Goal: Task Accomplishment & Management: Use online tool/utility

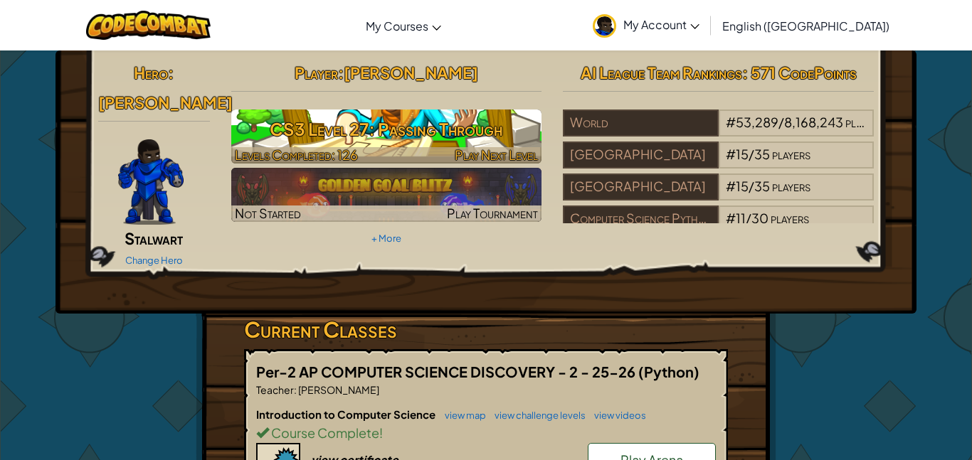
click at [435, 134] on h3 "CS3 Level 27: Passing Through" at bounding box center [386, 129] width 311 height 32
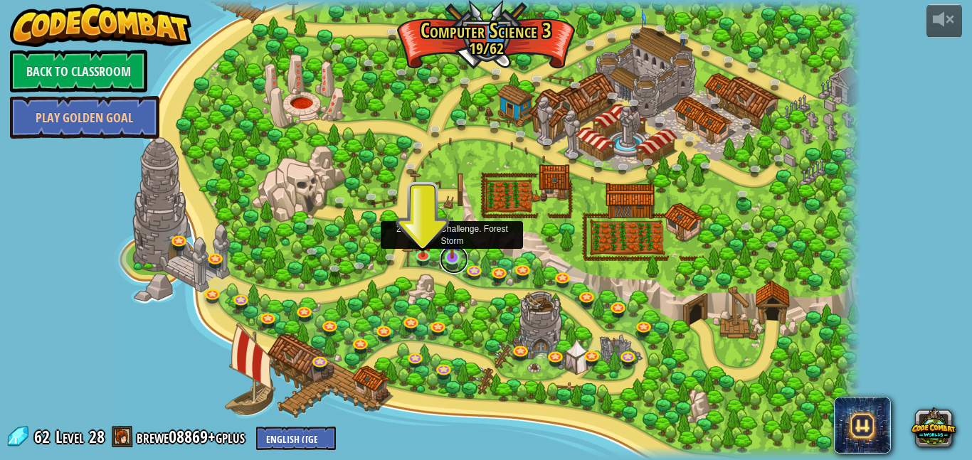
click at [448, 259] on link at bounding box center [454, 259] width 28 height 28
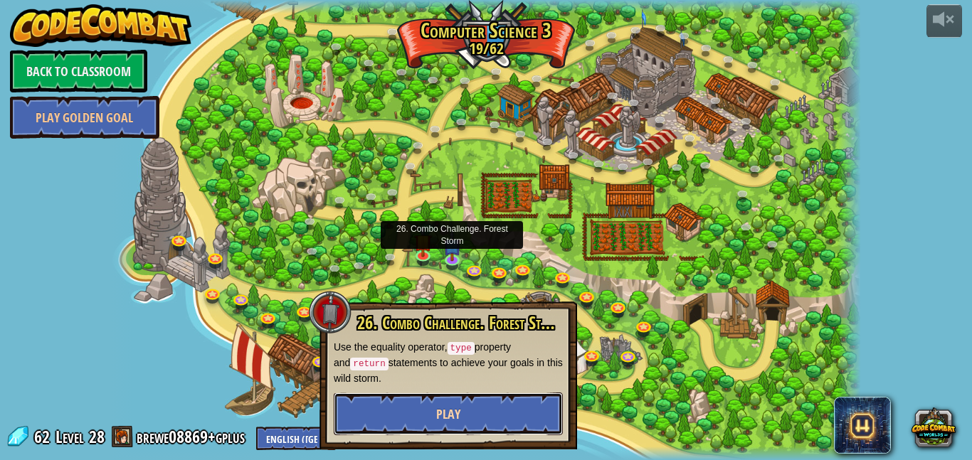
click at [418, 415] on button "Play" at bounding box center [448, 414] width 229 height 43
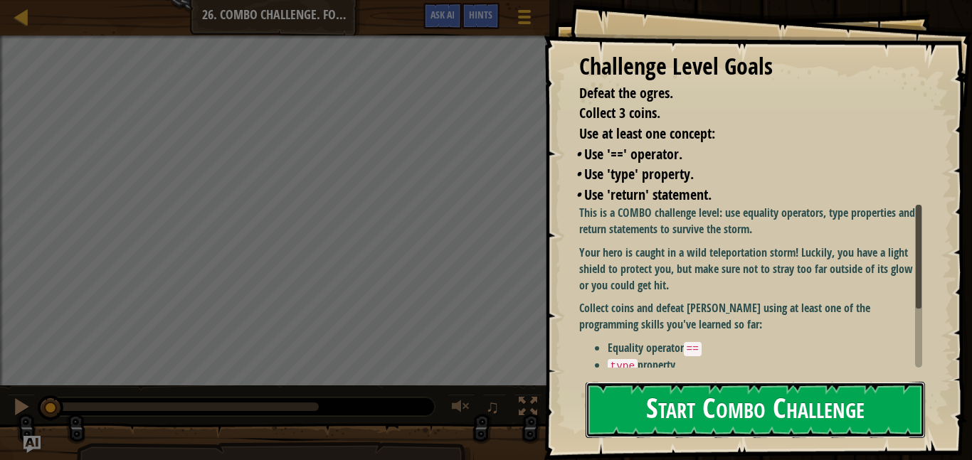
click at [659, 401] on button "Start Combo Challenge" at bounding box center [755, 410] width 339 height 56
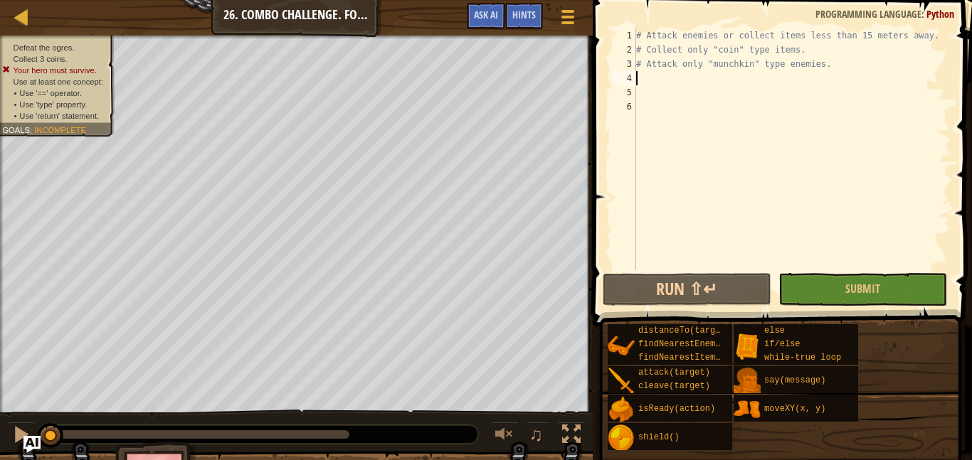
click at [643, 79] on div "# Attack enemies or collect items less than 15 meters away. # Collect only "coi…" at bounding box center [791, 163] width 317 height 270
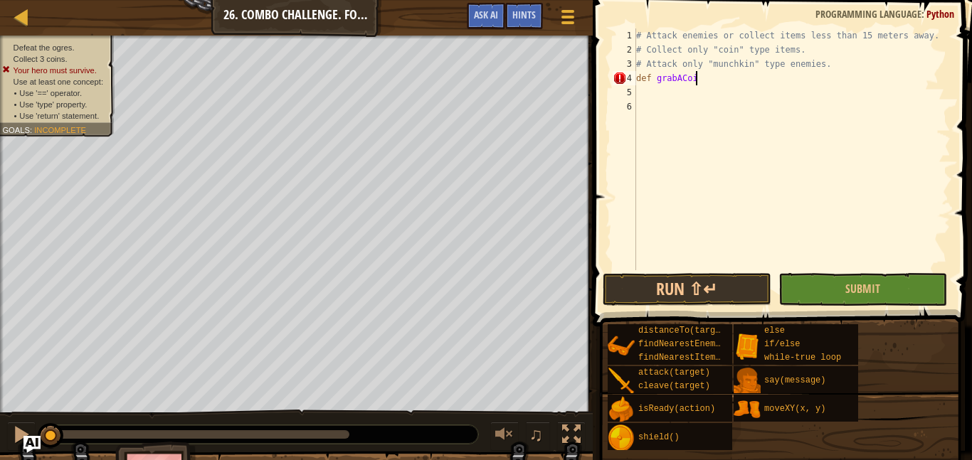
scroll to position [6, 9]
type textarea "def grabACoin():"
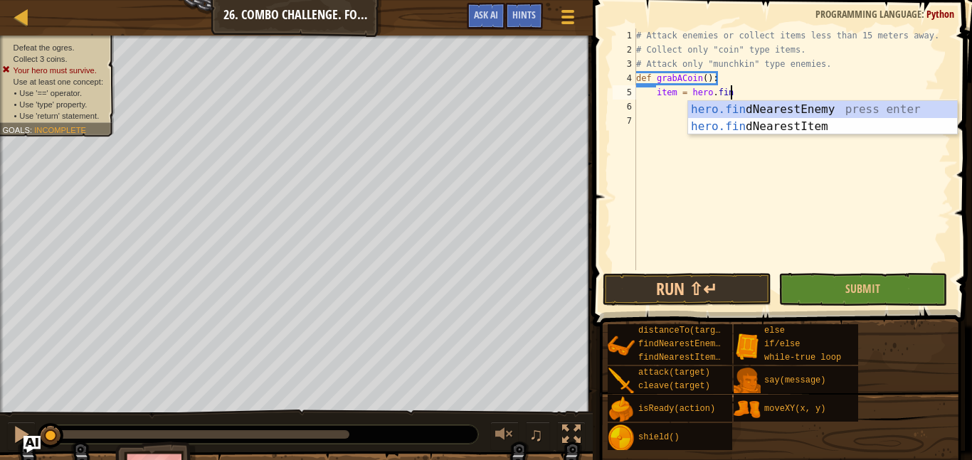
scroll to position [6, 14]
type textarea "item = hero.find"
click at [816, 110] on div "hero.find NearestEnemy press enter hero.find NearestItem press enter" at bounding box center [822, 135] width 269 height 68
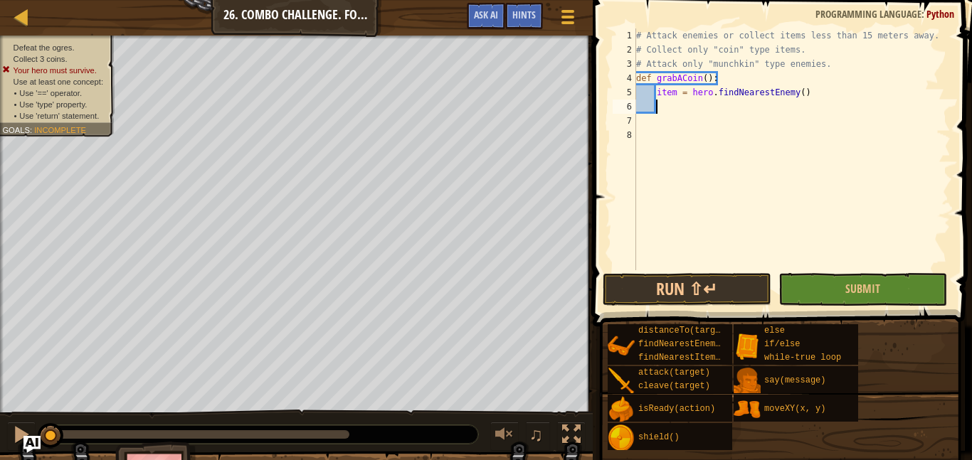
scroll to position [6, 2]
click at [804, 98] on div "# Attack enemies or collect items less than 15 meters away. # Collect only "coi…" at bounding box center [791, 163] width 317 height 270
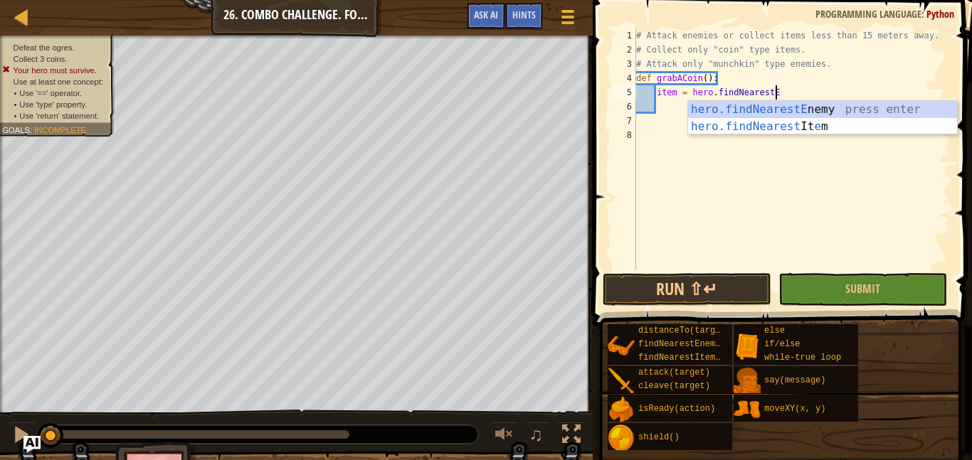
type textarea "item = hero.findNearest"
click at [826, 121] on div "hero.findNearest Enemy press enter hero.findNearest Item press enter" at bounding box center [822, 135] width 269 height 68
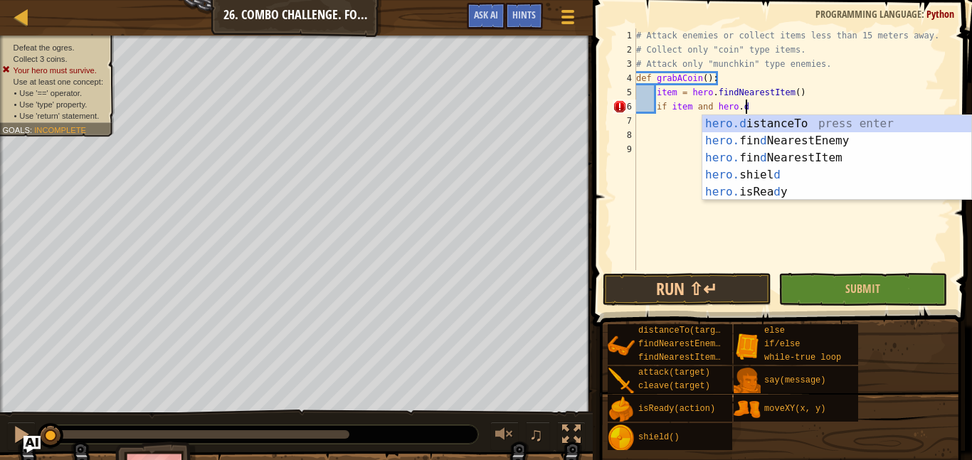
scroll to position [6, 16]
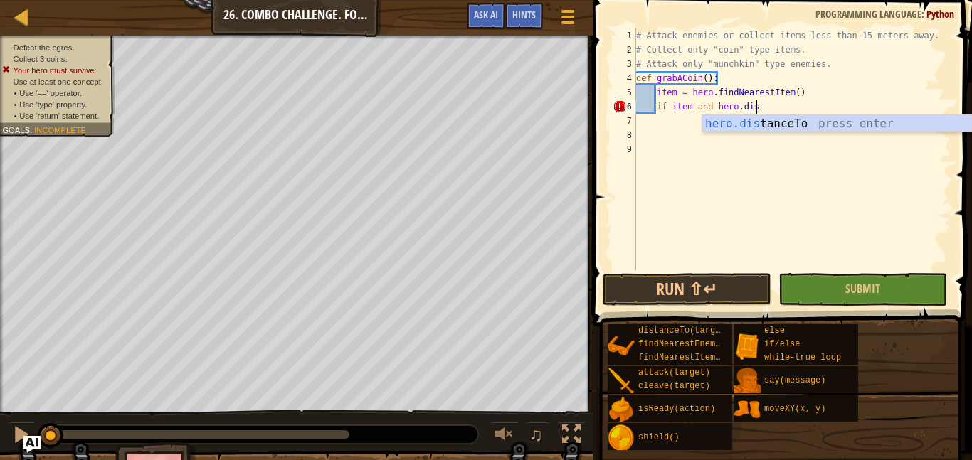
click at [894, 0] on body "Map Computer Science 3 26. Combo Challenge. Forest Storm Game Menu Done Hints A…" at bounding box center [486, 0] width 972 height 0
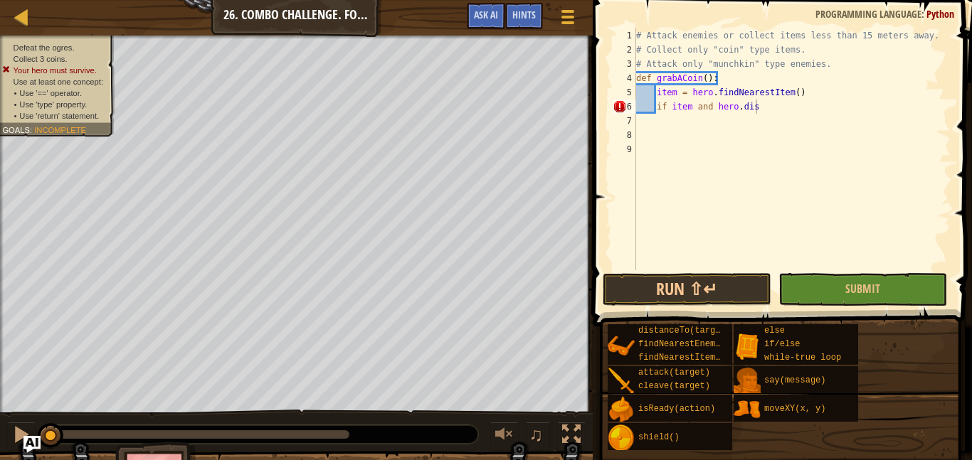
click at [756, 107] on div "# Attack enemies or collect items less than 15 meters away. # Collect only "coi…" at bounding box center [791, 163] width 317 height 270
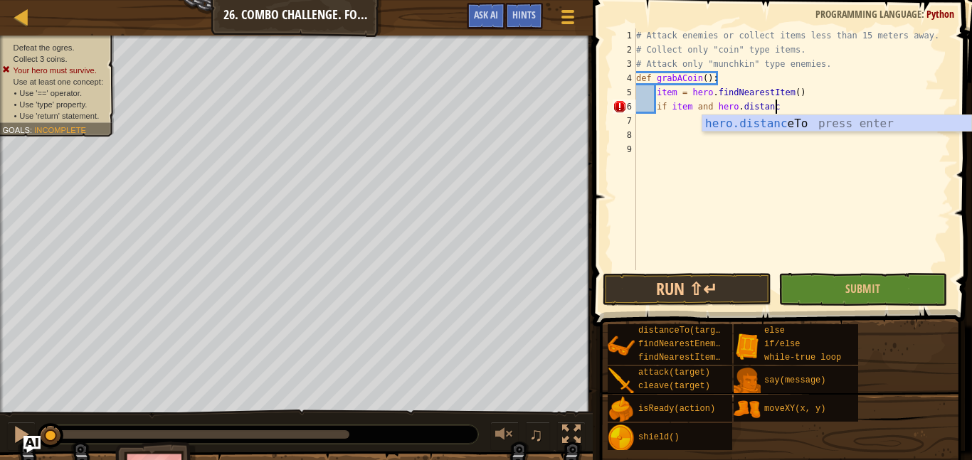
scroll to position [6, 20]
click at [803, 123] on div "hero.distance To press enter" at bounding box center [836, 140] width 269 height 51
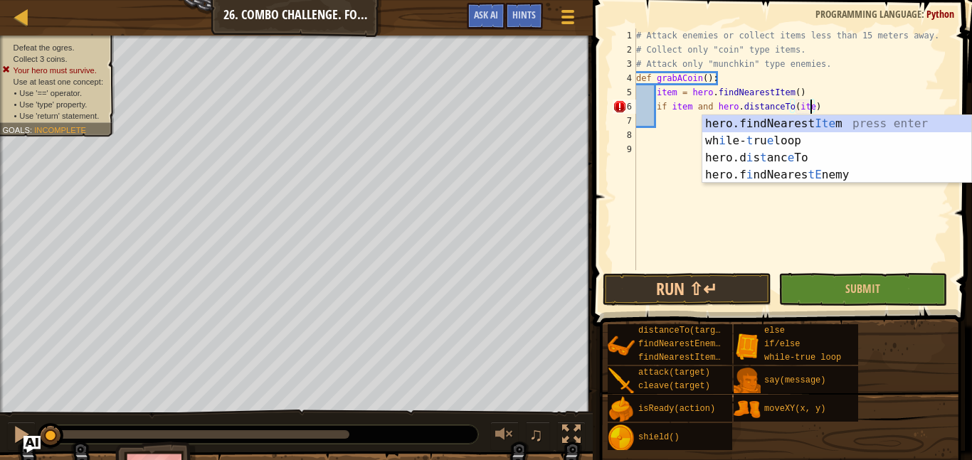
scroll to position [6, 26]
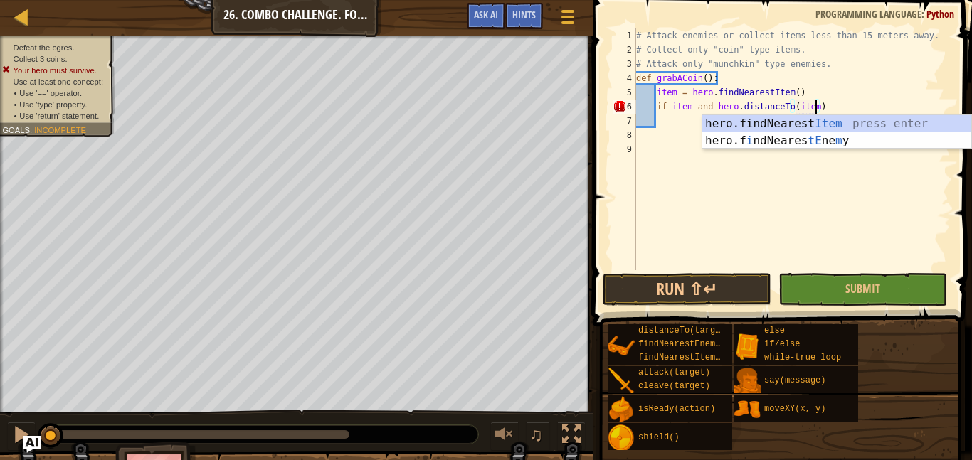
click at [832, 102] on div "# Attack enemies or collect items less than 15 meters away. # Collect only "coi…" at bounding box center [791, 163] width 317 height 270
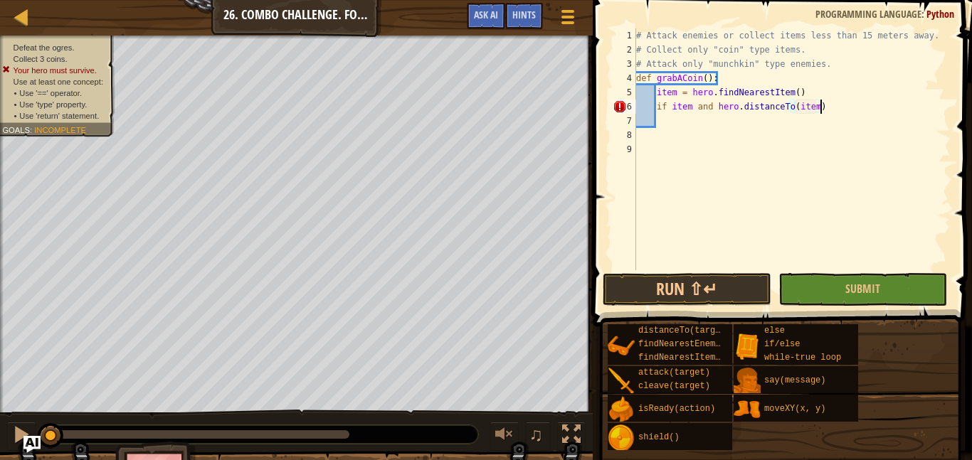
type textarea "if item and hero.distanceTo(item):"
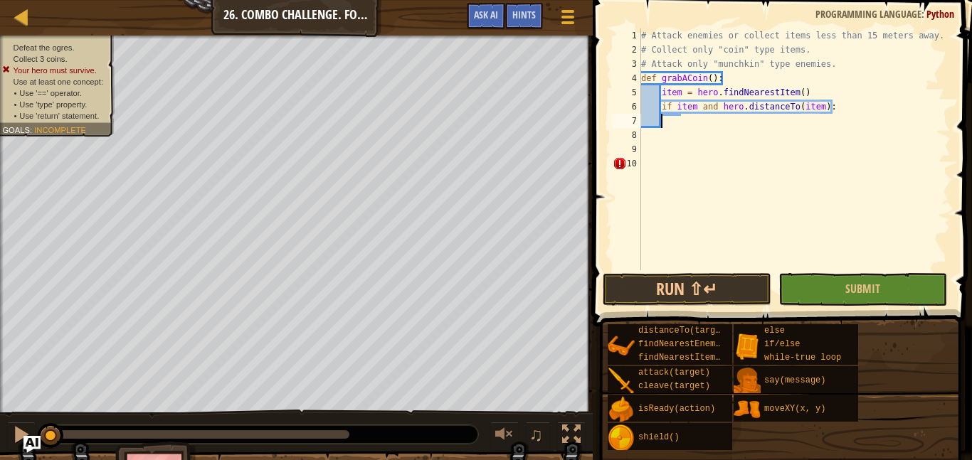
scroll to position [6, 2]
click at [833, 109] on div "# Attack enemies or collect items less than 15 meters away. # Collect only "coi…" at bounding box center [794, 163] width 312 height 270
type textarea "if item and hero.distanceTo(item)"
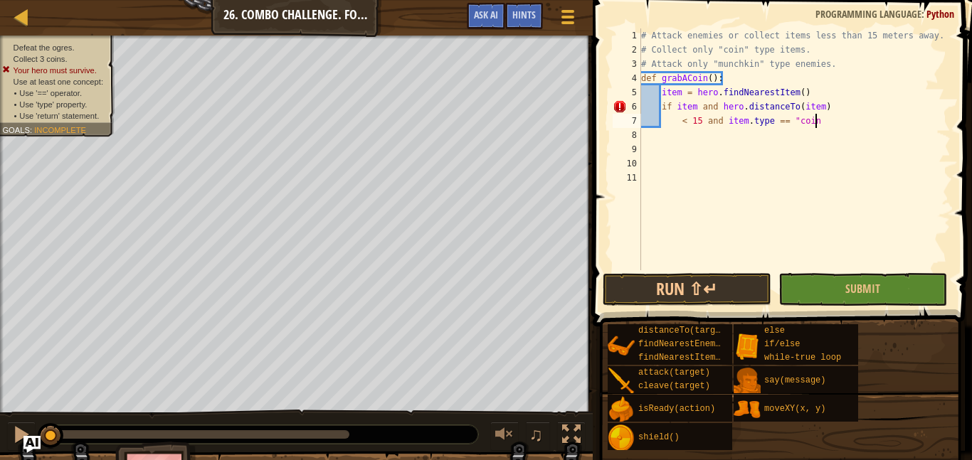
scroll to position [6, 25]
type textarea "< 15 and item.type == "coin":"
click at [826, 123] on div "# Attack enemies or collect items less than 15 meters away. # Collect only "coi…" at bounding box center [794, 163] width 312 height 270
type textarea "< 15 and item.type == "coin":"
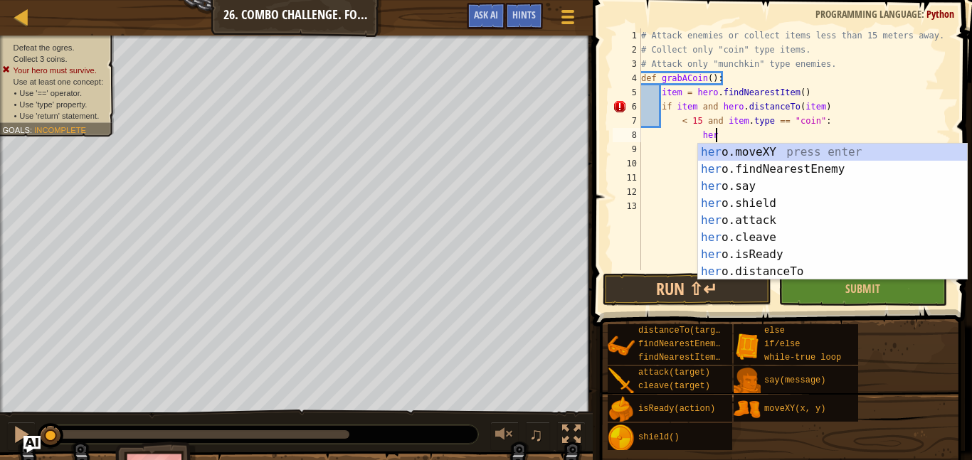
scroll to position [6, 11]
click at [830, 153] on div "hero .moveXY press enter hero .findNearestEnemy press enter hero .say press ent…" at bounding box center [832, 229] width 269 height 171
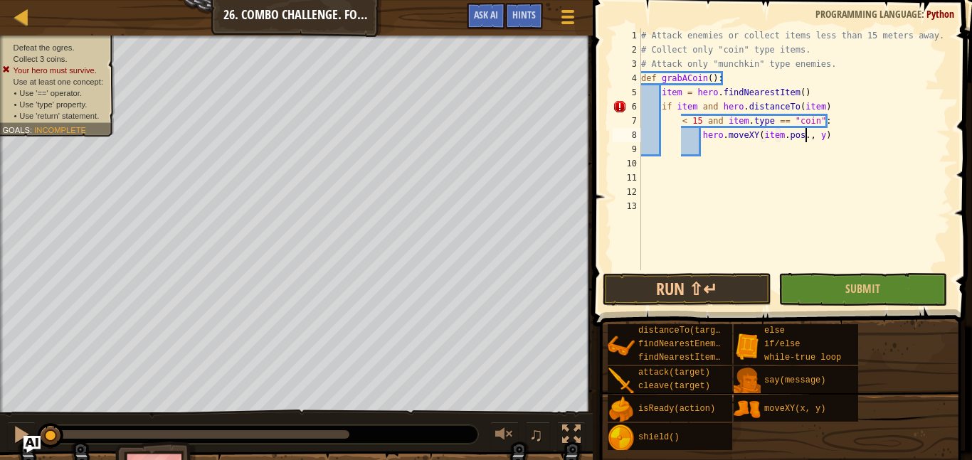
scroll to position [6, 24]
click at [825, 136] on div "# Attack enemies or collect items less than 15 meters away. # Collect only "coi…" at bounding box center [794, 163] width 312 height 270
type textarea "hero.moveXY(item.pos.x, item.pos.y)"
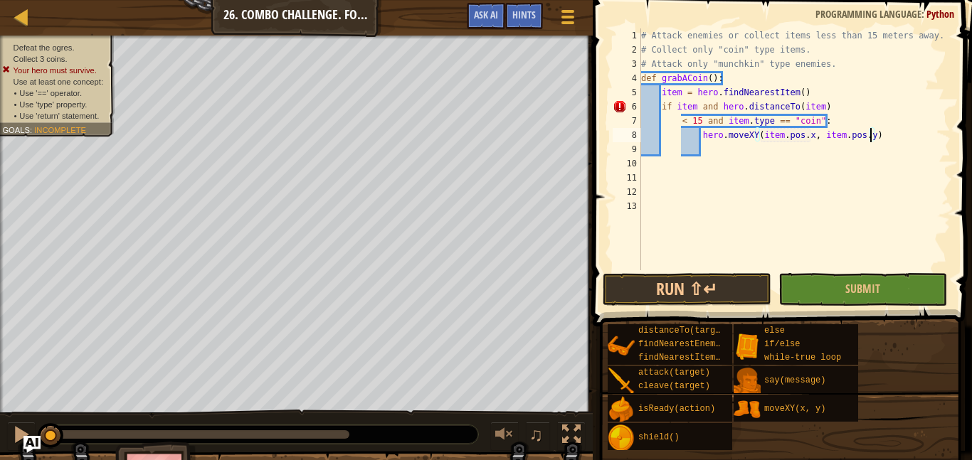
click at [721, 157] on div "# Attack enemies or collect items less than 15 meters away. # Collect only "coi…" at bounding box center [794, 163] width 312 height 270
click at [681, 122] on div "# Attack enemies or collect items less than 15 meters away. # Collect only "coi…" at bounding box center [794, 163] width 312 height 270
click at [825, 108] on div "# Attack enemies or collect items less than 15 meters away. # Collect only "coi…" at bounding box center [794, 163] width 312 height 270
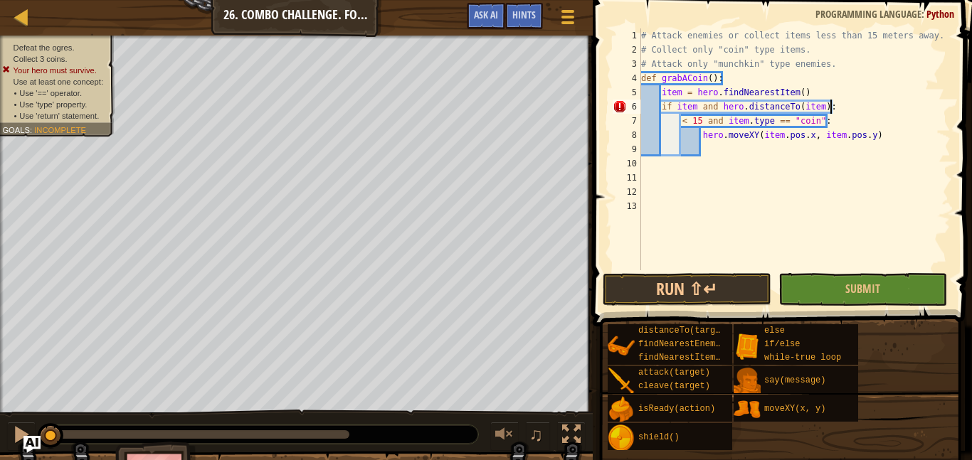
scroll to position [6, 26]
click at [680, 122] on div "# Attack enemies or collect items less than 15 meters away. # Collect only "coi…" at bounding box center [794, 163] width 312 height 270
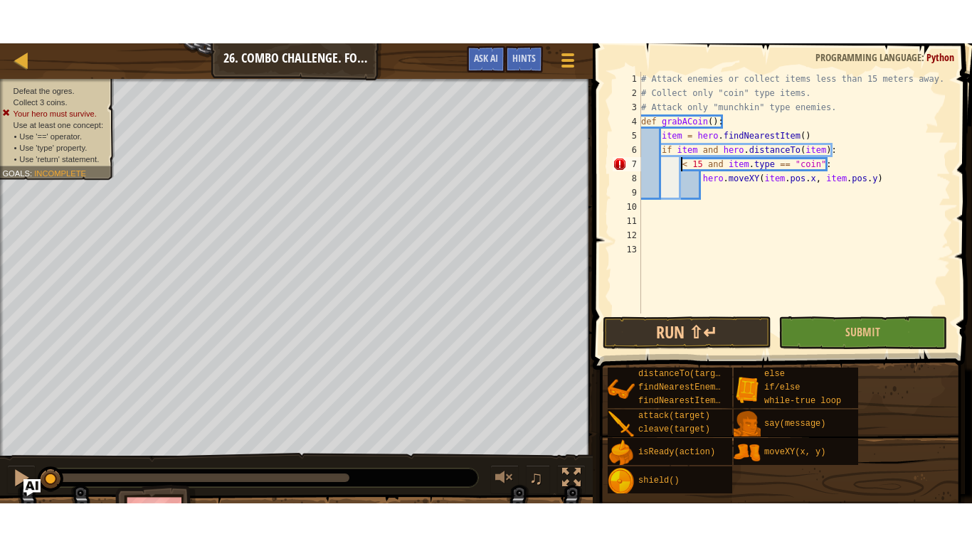
scroll to position [6, 26]
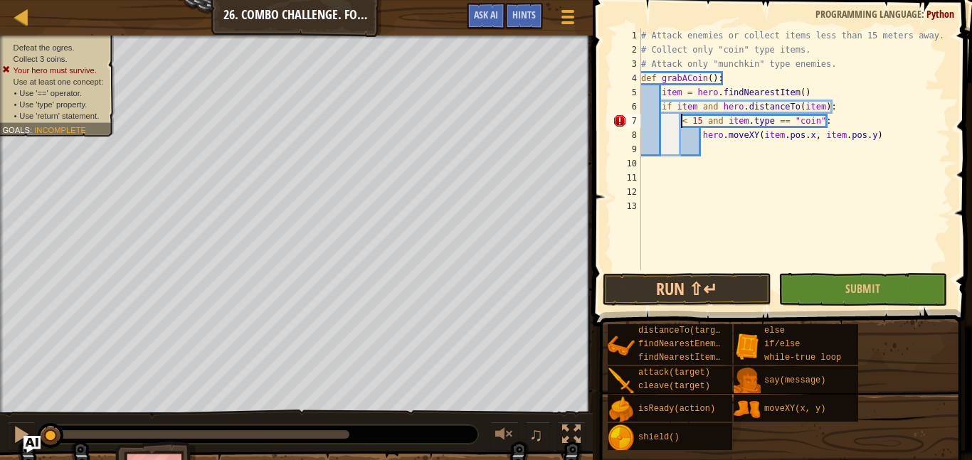
click at [810, 107] on div "# Attack enemies or collect items less than 15 meters away. # Collect only "coi…" at bounding box center [794, 163] width 312 height 270
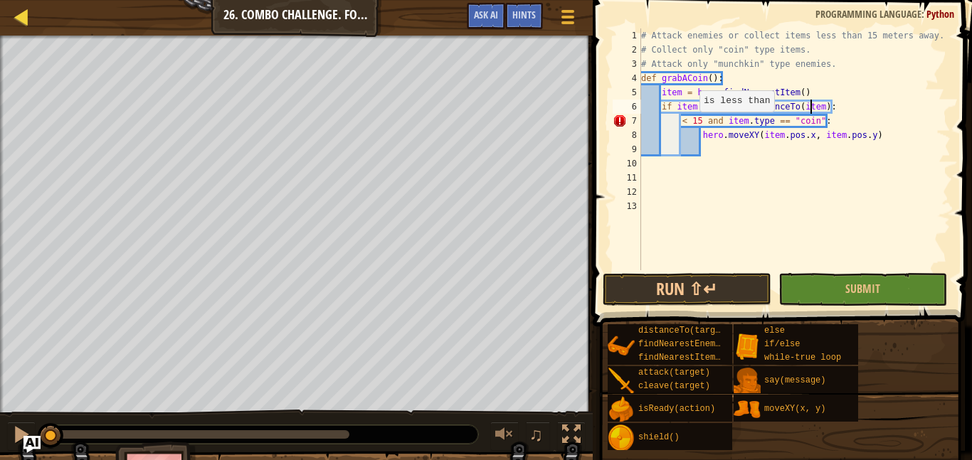
type textarea "if item and hero.distanceTo(item):"
click at [16, 14] on div at bounding box center [22, 17] width 18 height 18
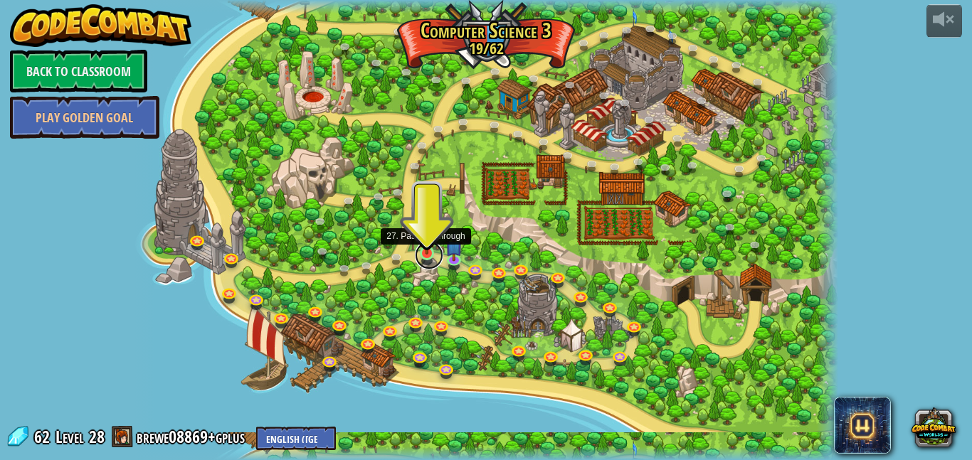
click at [420, 258] on link at bounding box center [429, 255] width 28 height 28
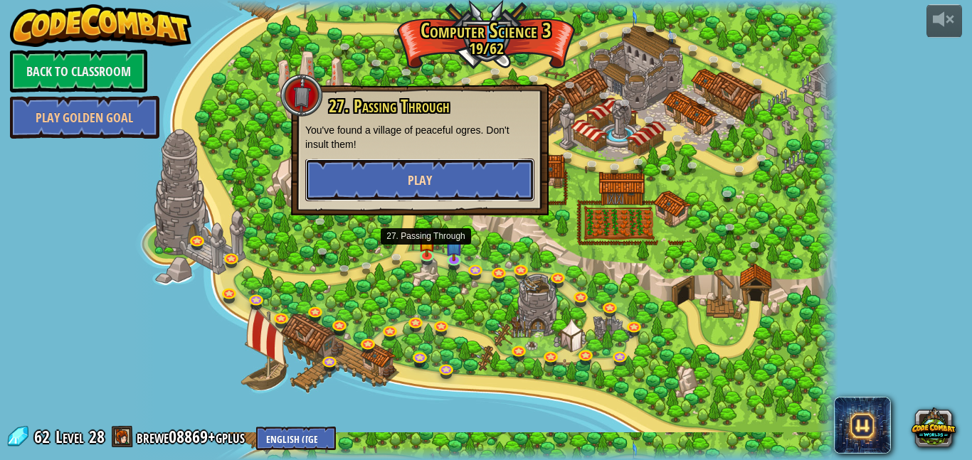
click at [427, 184] on span "Play" at bounding box center [420, 180] width 24 height 18
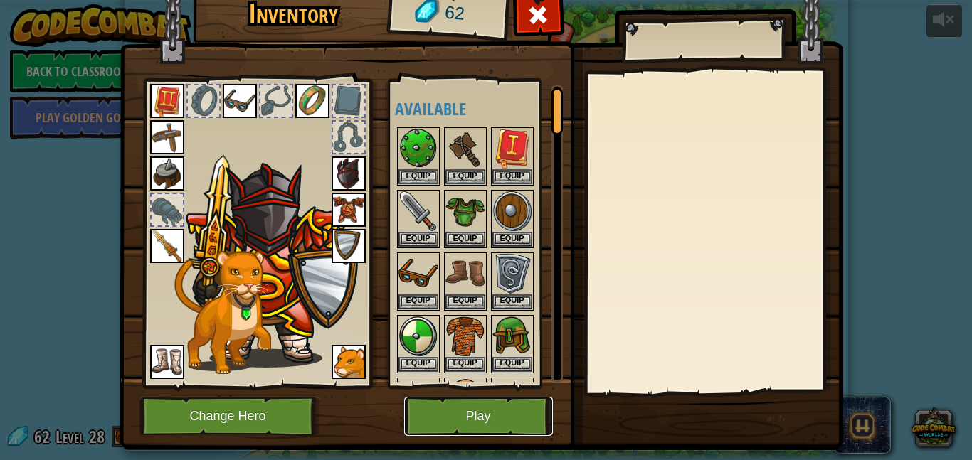
click at [485, 413] on button "Play" at bounding box center [478, 416] width 149 height 39
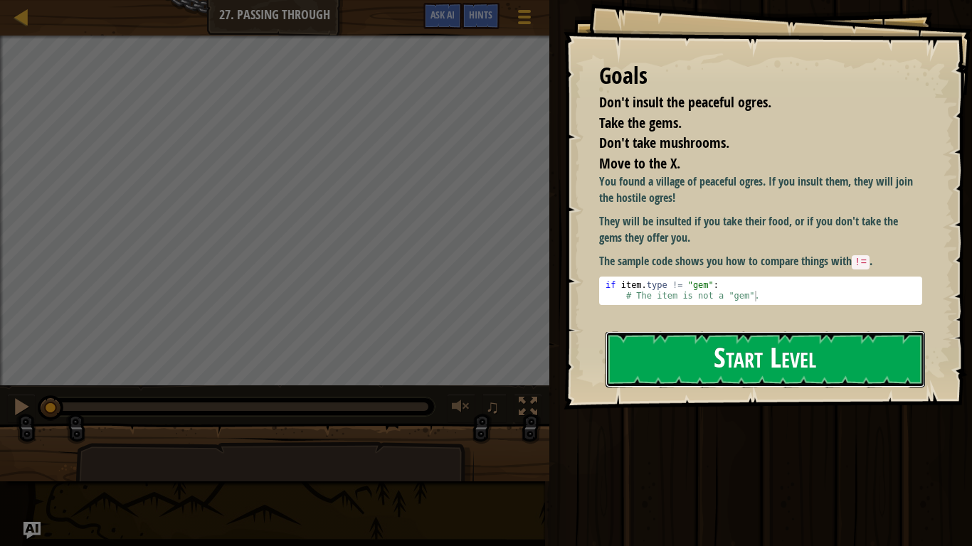
click at [697, 359] on button "Start Level" at bounding box center [764, 360] width 319 height 56
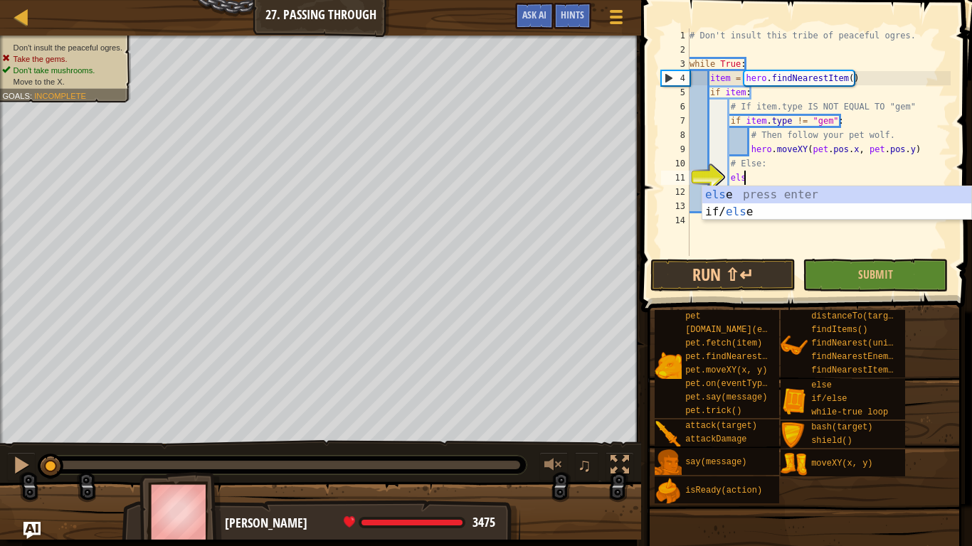
type textarea "else"
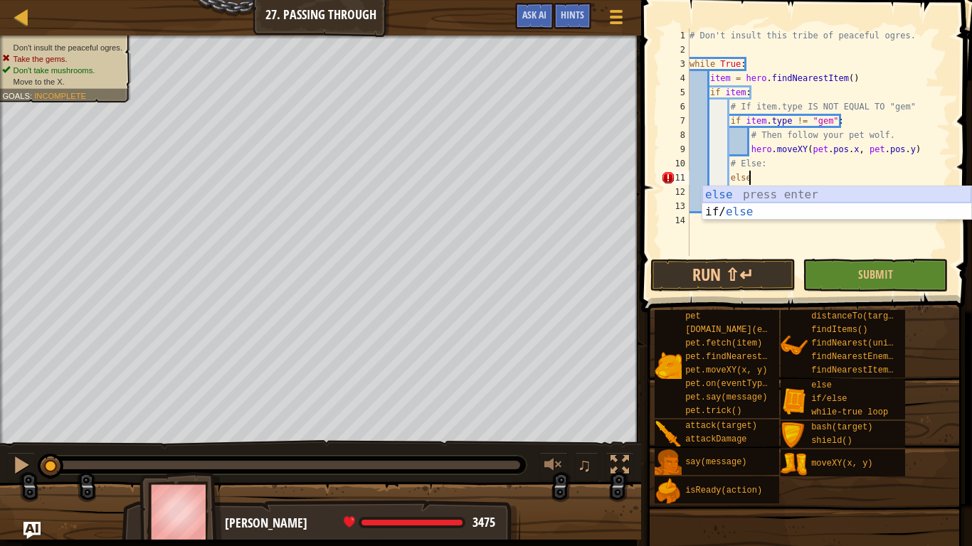
click at [736, 196] on div "else press enter if/ else press enter" at bounding box center [836, 220] width 269 height 68
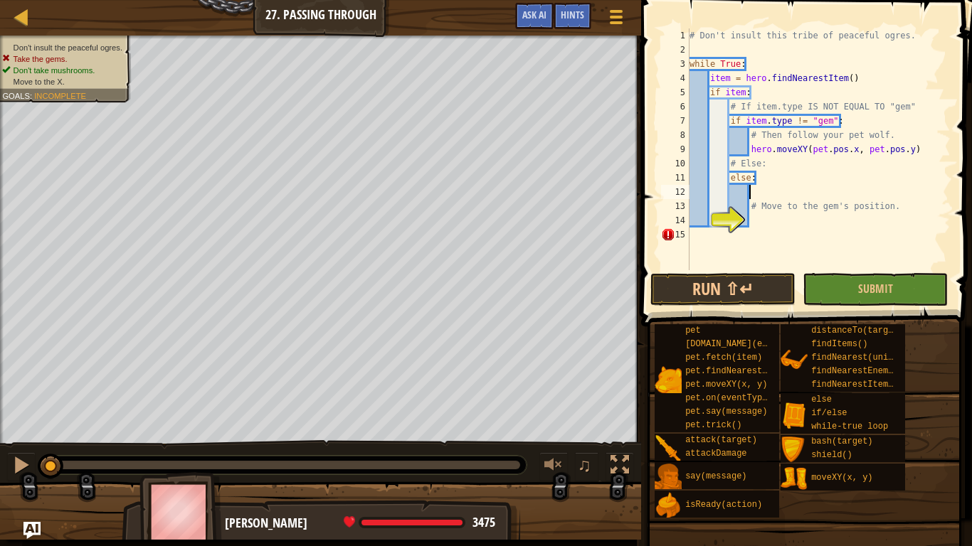
click at [751, 218] on div "# Don't insult this tribe of peaceful ogres. while True : item = hero . findNea…" at bounding box center [819, 163] width 264 height 270
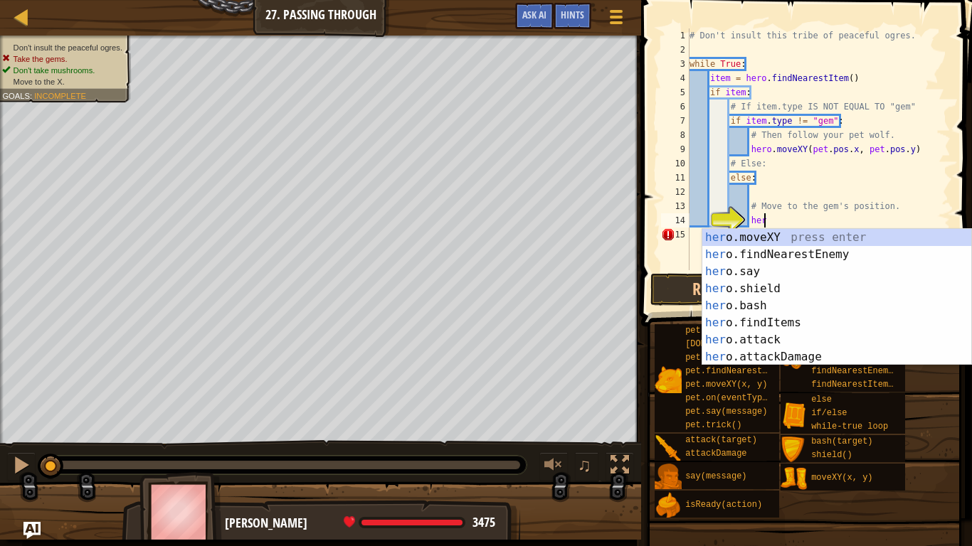
scroll to position [6, 11]
click at [778, 240] on div "hero .moveXY press enter hero .findNearestEnemy press enter hero .say press ent…" at bounding box center [836, 314] width 269 height 171
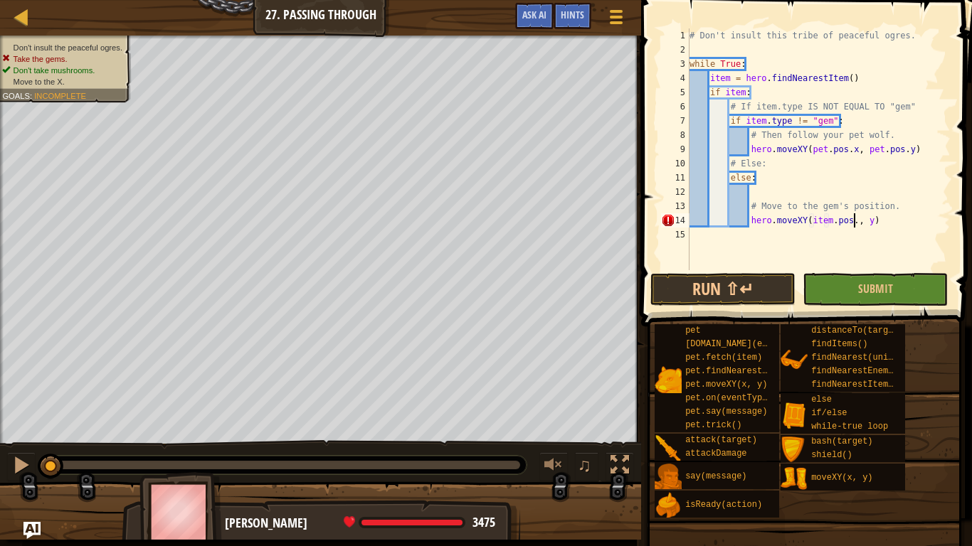
scroll to position [6, 24]
click at [872, 216] on div "# Don't insult this tribe of peaceful ogres. while True : item = hero . findNea…" at bounding box center [819, 163] width 264 height 270
type textarea "hero.moveXY(item.pos.x, item.pos.y)"
click at [748, 292] on button "Run ⇧↵" at bounding box center [722, 289] width 145 height 33
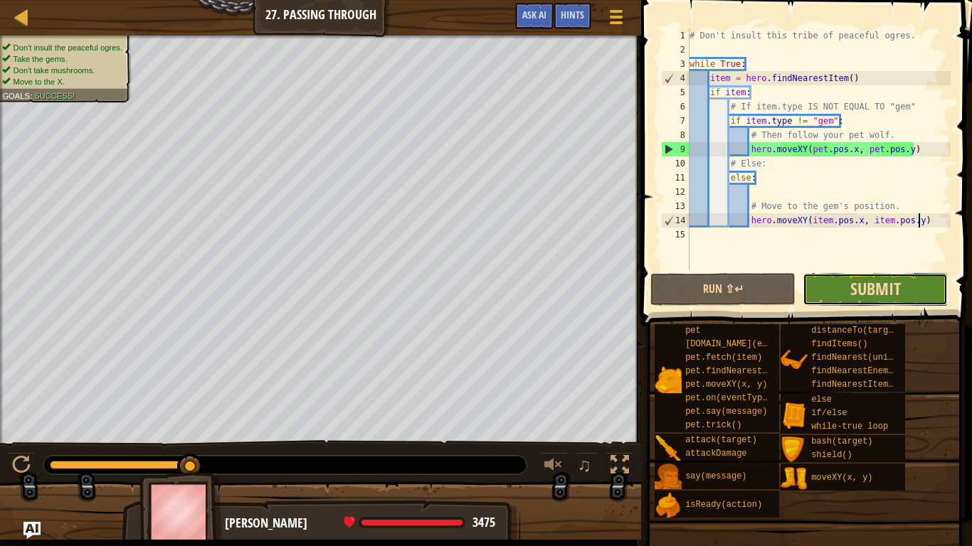
click at [862, 284] on span "Submit" at bounding box center [875, 288] width 51 height 23
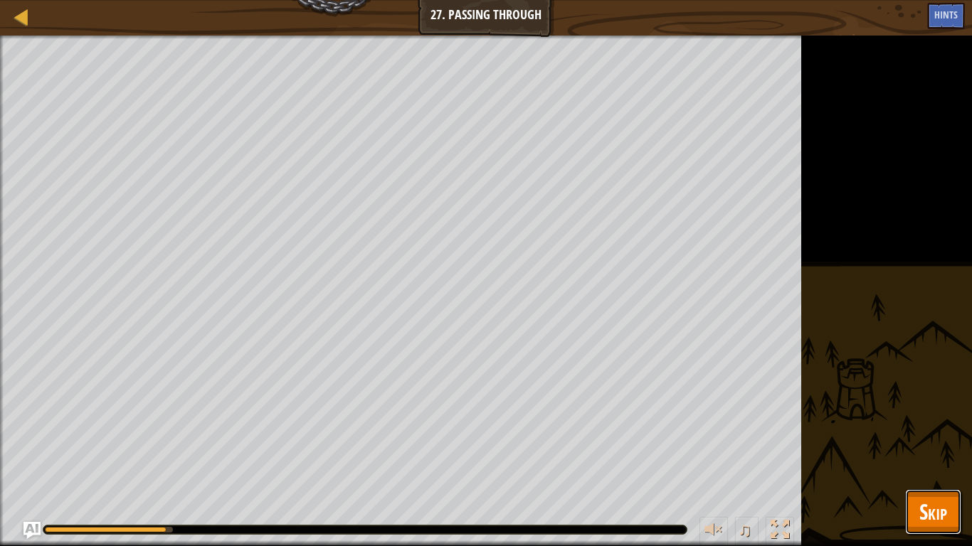
click at [942, 460] on span "Skip" at bounding box center [933, 511] width 28 height 29
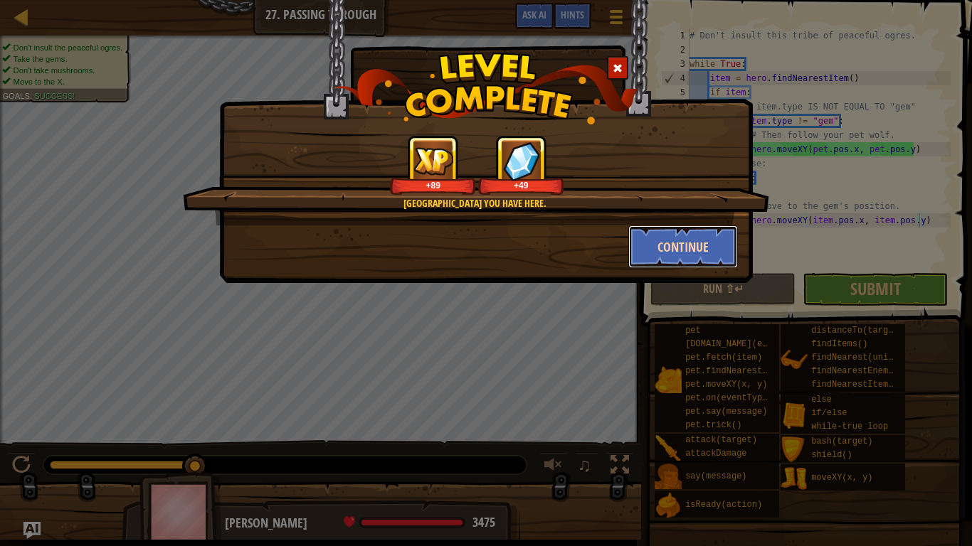
click at [694, 253] on button "Continue" at bounding box center [683, 247] width 110 height 43
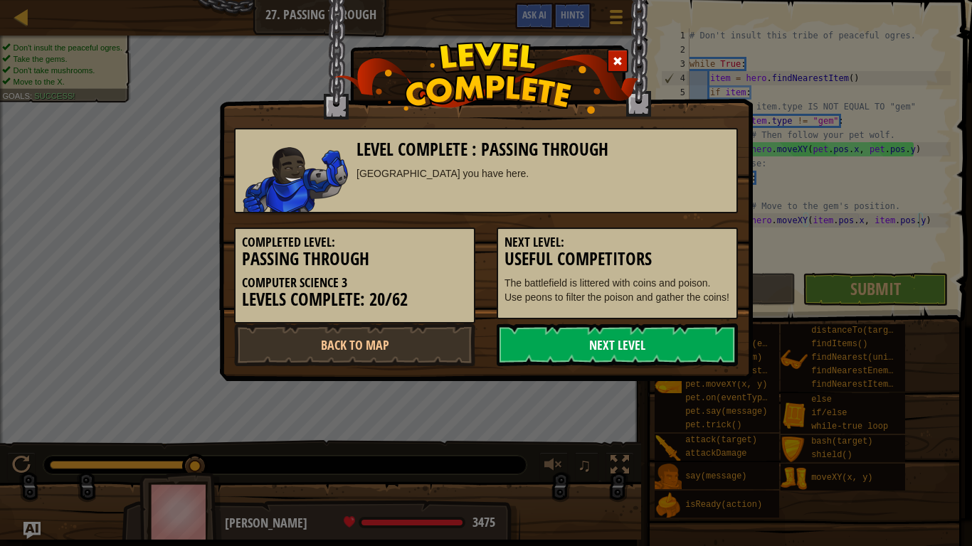
click at [611, 351] on link "Next Level" at bounding box center [617, 345] width 241 height 43
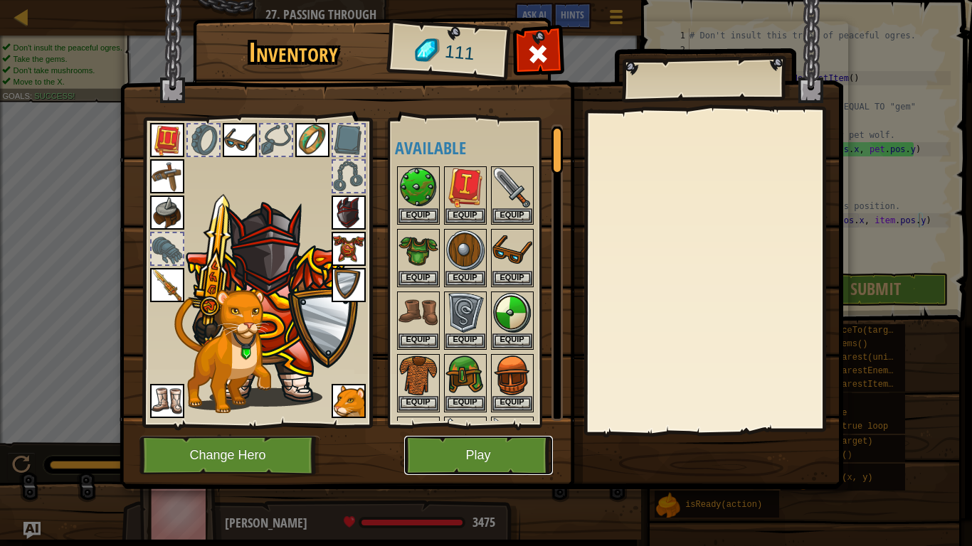
click at [494, 460] on button "Play" at bounding box center [478, 455] width 149 height 39
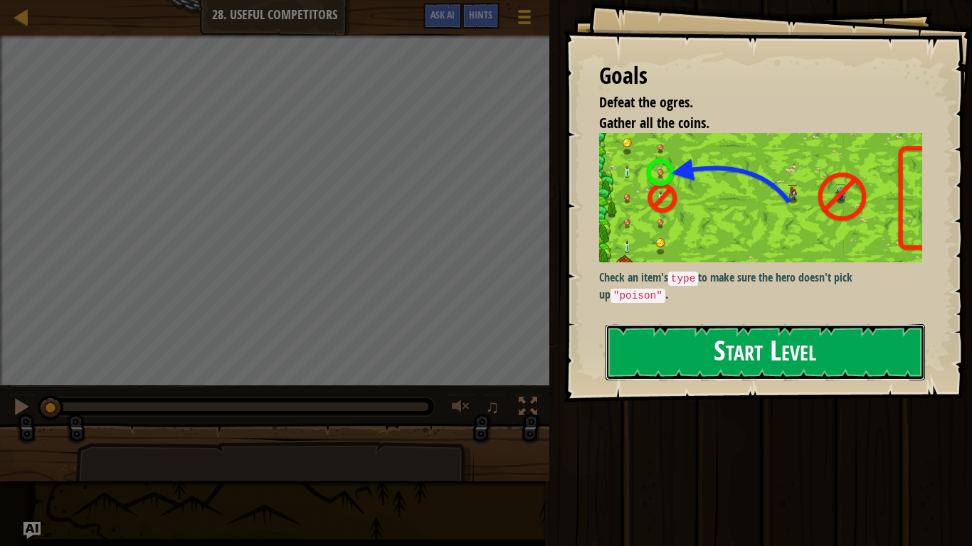
click at [704, 345] on button "Start Level" at bounding box center [764, 352] width 319 height 56
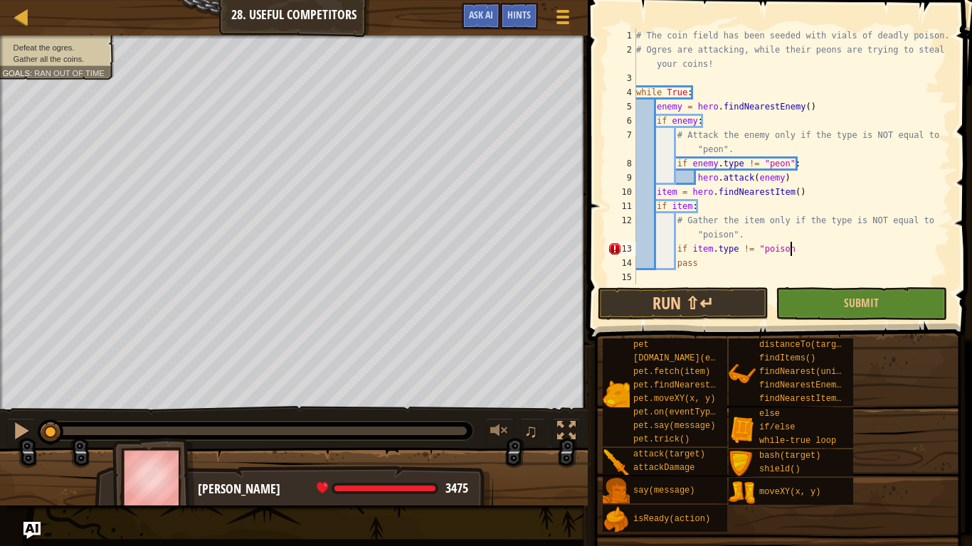
scroll to position [6, 22]
type textarea "if item.type != "poison":"
click at [808, 249] on div "# The coin field has been seeded with vials of deadly poison. # Ogres are attac…" at bounding box center [791, 170] width 317 height 285
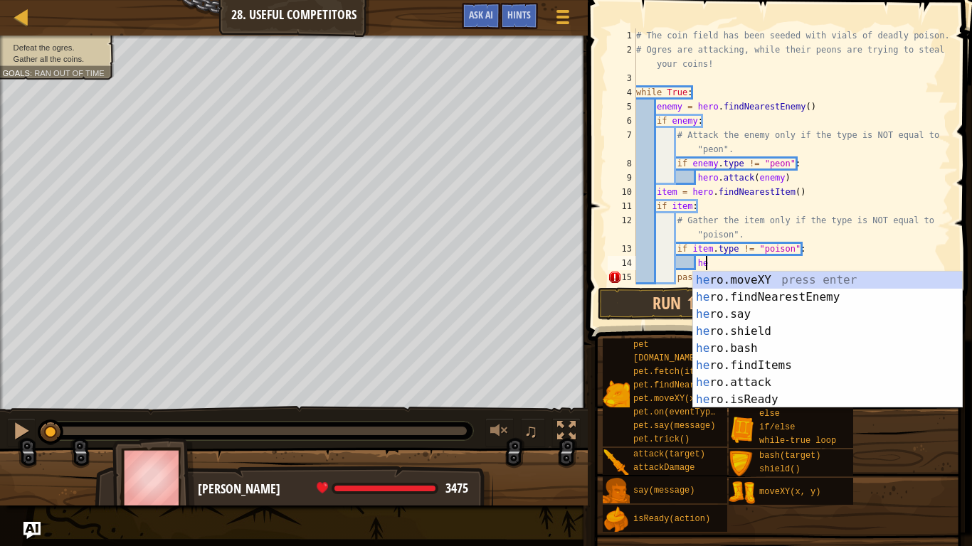
scroll to position [6, 11]
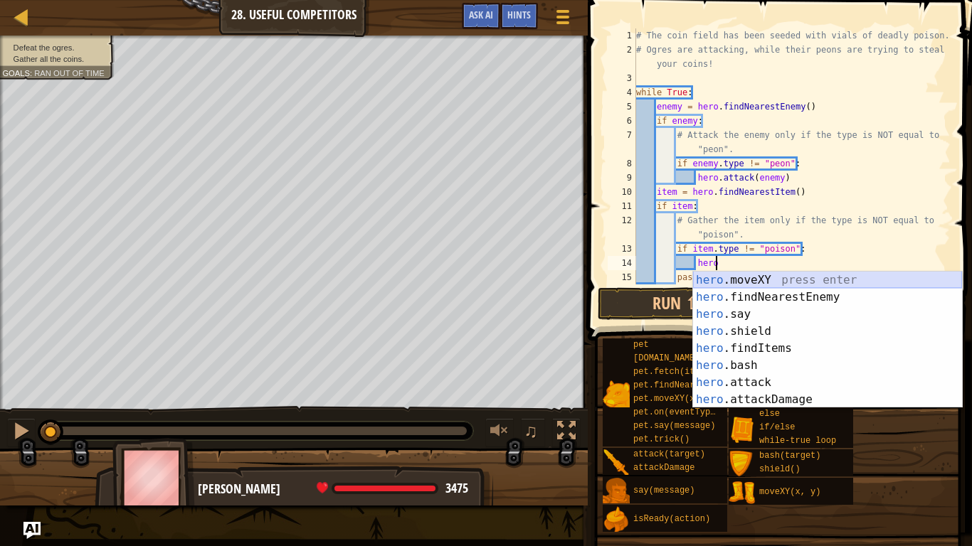
click at [771, 277] on div "hero .moveXY press enter hero .findNearestEnemy press enter hero .say press ent…" at bounding box center [827, 357] width 269 height 171
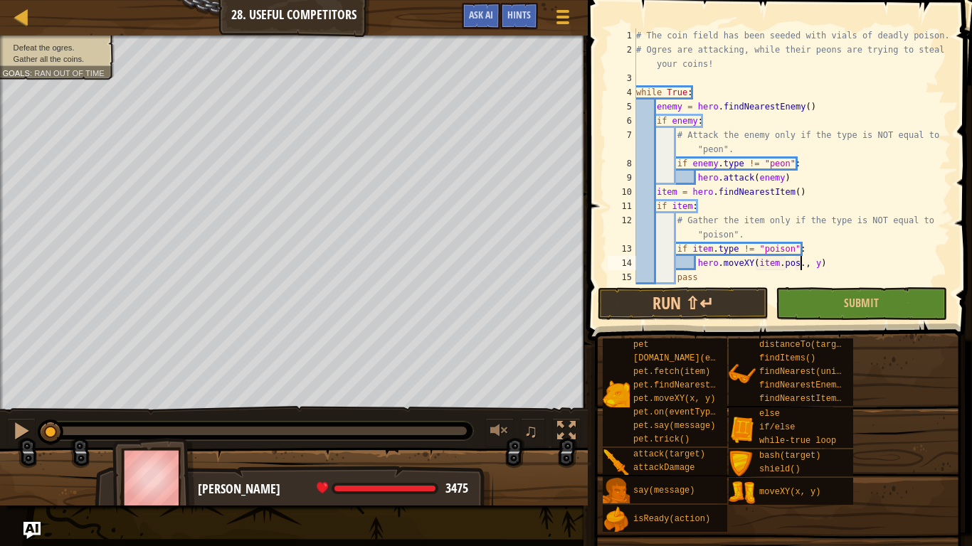
scroll to position [6, 24]
click at [820, 262] on div "# The coin field has been seeded with vials of deadly poison. # Ogres are attac…" at bounding box center [791, 170] width 317 height 285
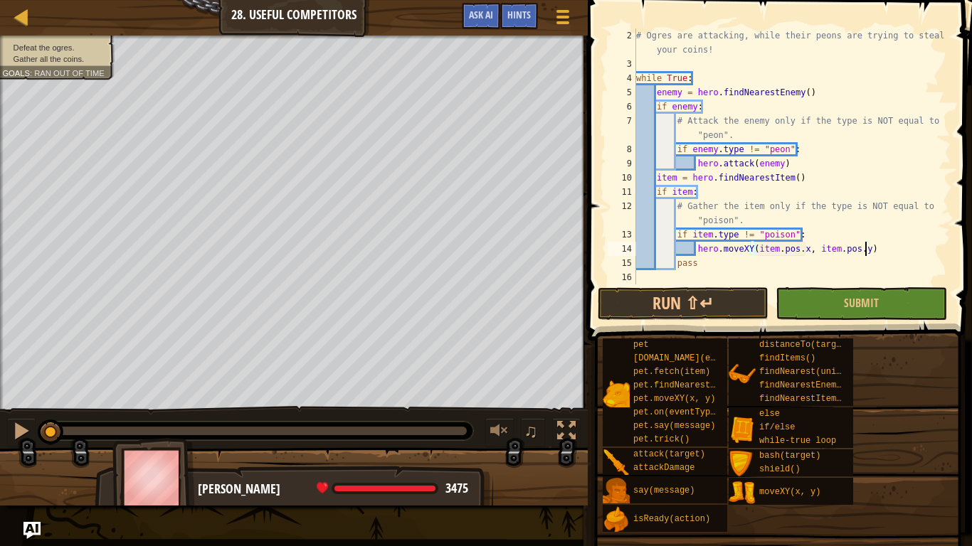
scroll to position [14, 0]
type textarea "hero.moveXY(item.pos.x, item.pos.y)"
click at [702, 304] on button "Run ⇧↵" at bounding box center [683, 303] width 171 height 33
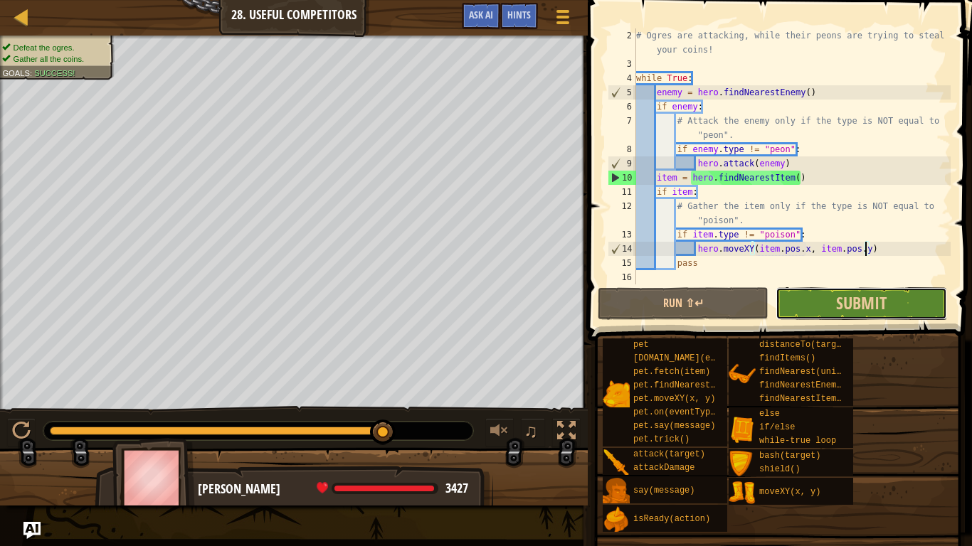
click at [827, 305] on button "Submit" at bounding box center [861, 303] width 171 height 33
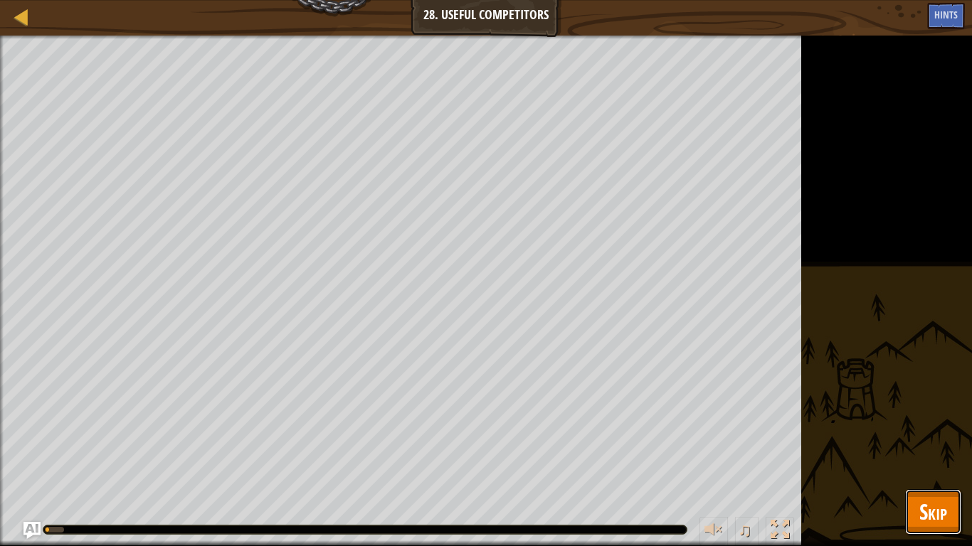
click at [927, 460] on span "Skip" at bounding box center [933, 511] width 28 height 29
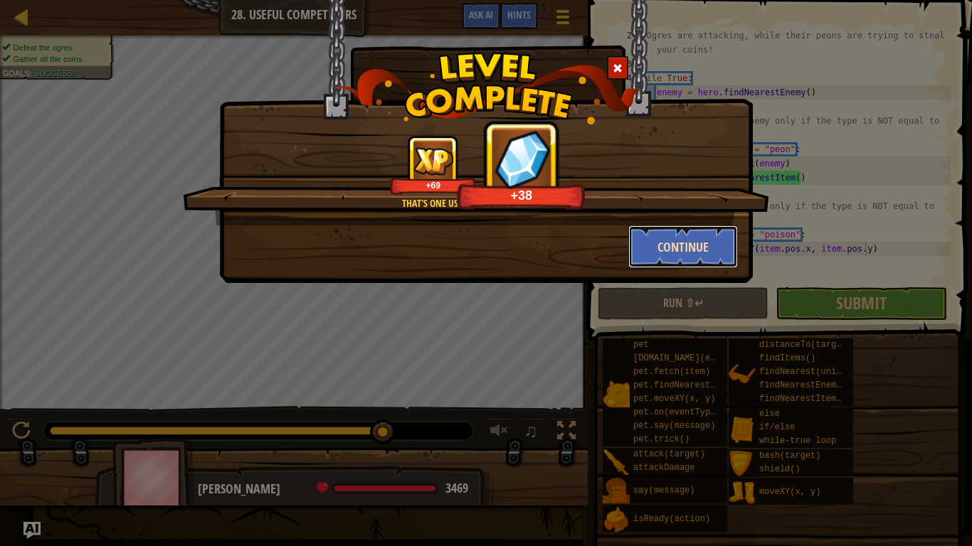
click at [704, 247] on button "Continue" at bounding box center [683, 247] width 110 height 43
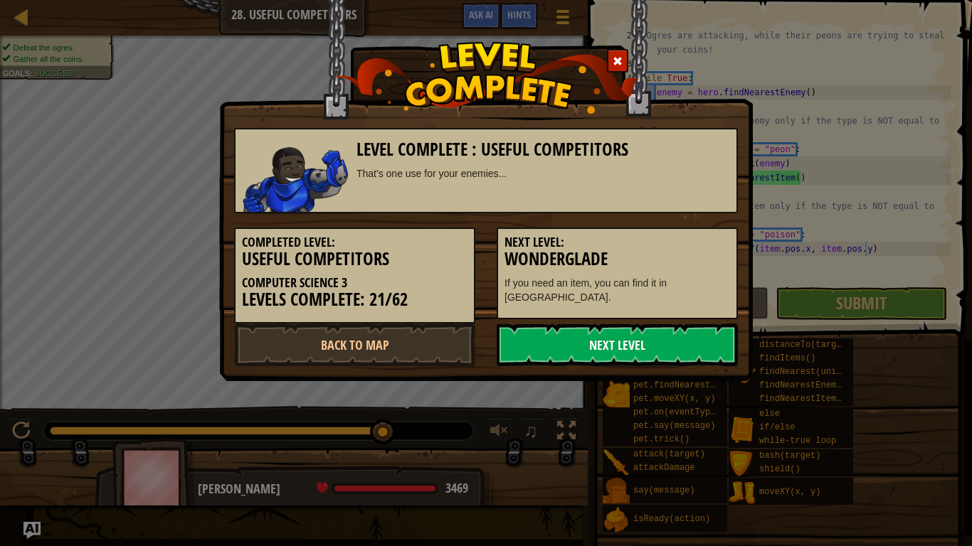
click at [617, 351] on link "Next Level" at bounding box center [617, 345] width 241 height 43
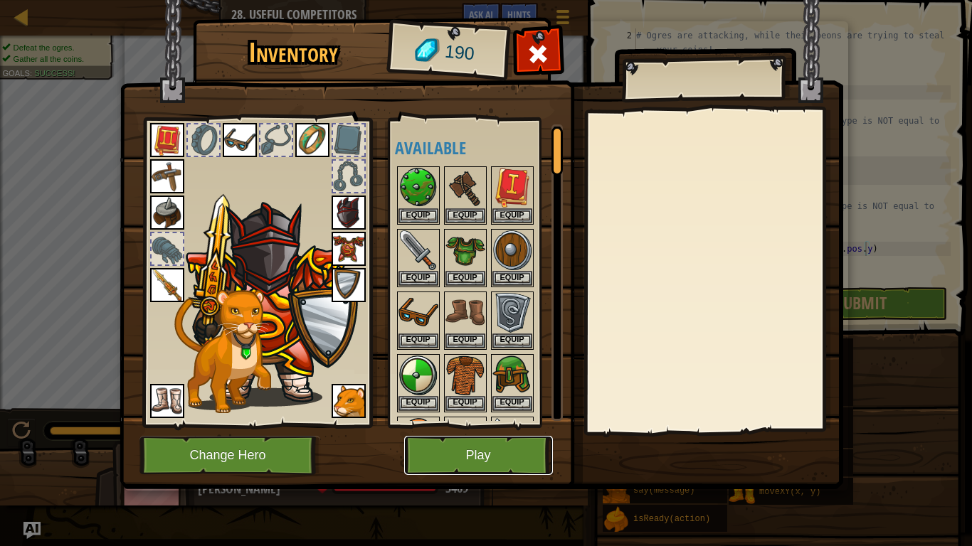
click at [464, 452] on button "Play" at bounding box center [478, 455] width 149 height 39
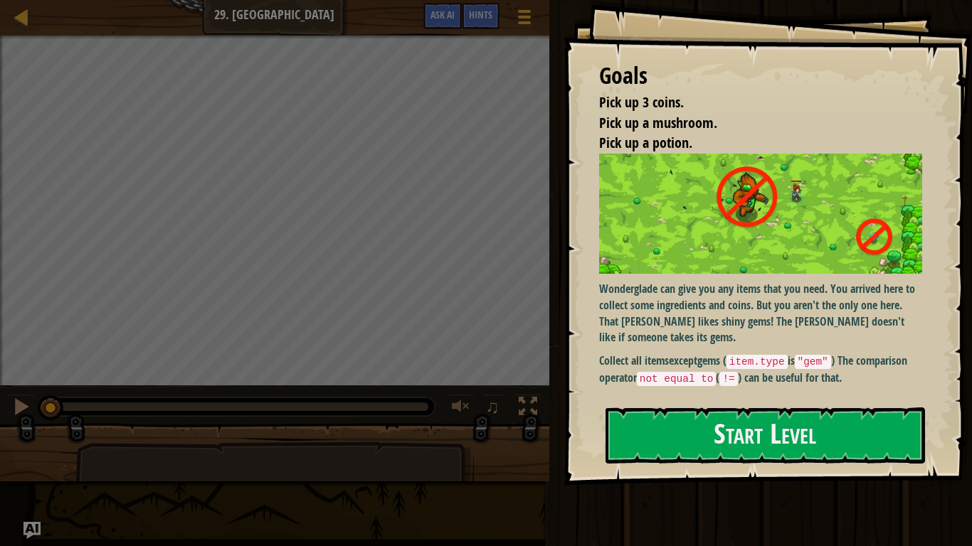
click at [464, 452] on div at bounding box center [274, 501] width 398 height 118
click at [697, 419] on button "Start Level" at bounding box center [764, 436] width 319 height 56
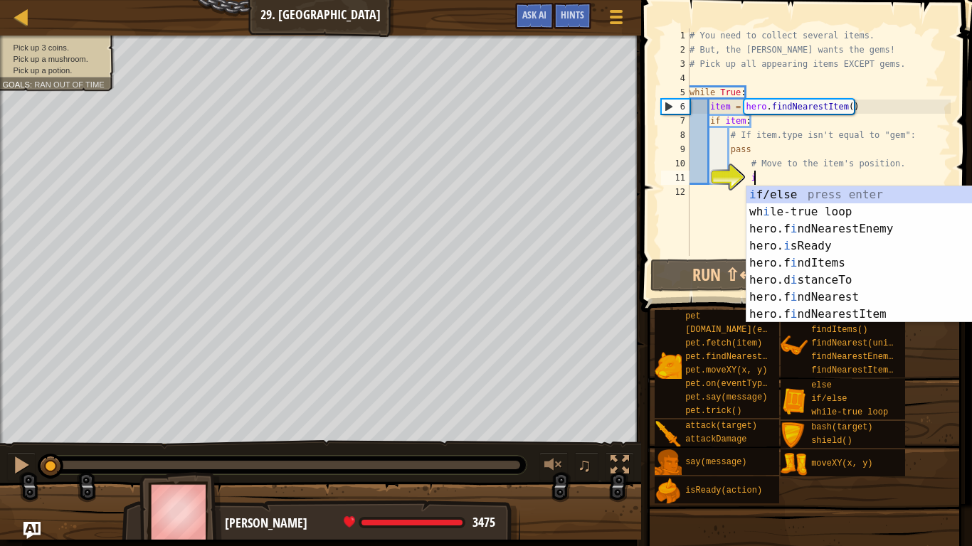
scroll to position [6, 9]
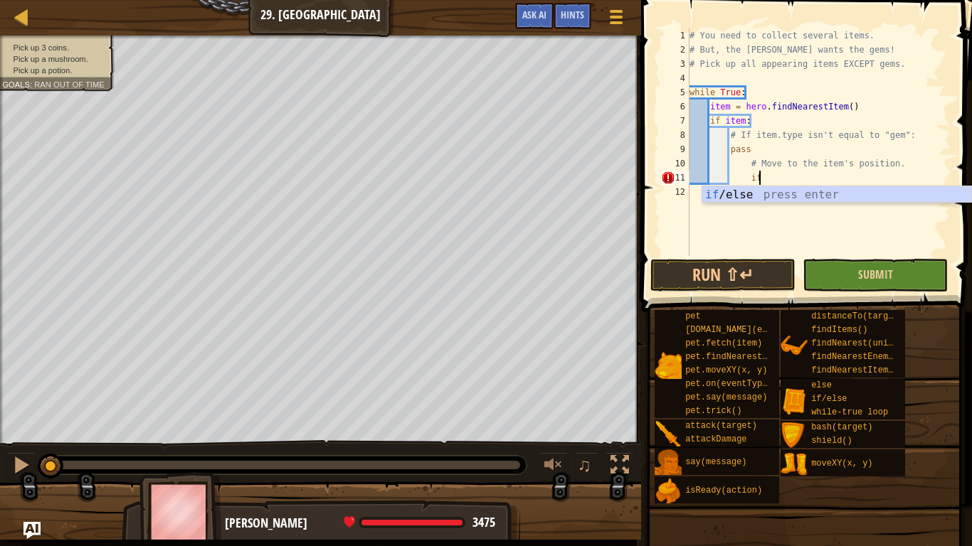
type textarea "i"
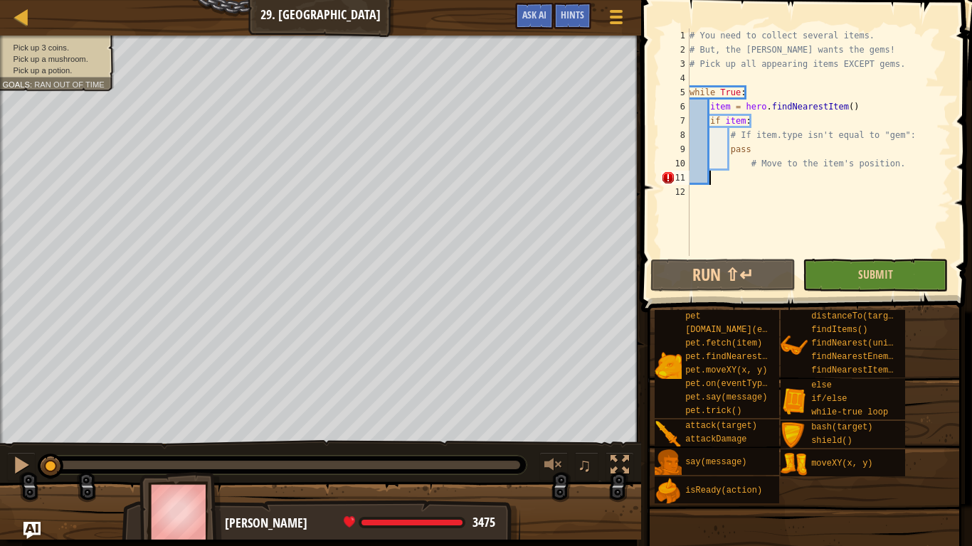
scroll to position [6, 2]
click at [744, 140] on div "# You need to collect several items. # But, the [PERSON_NAME] wants the gems! #…" at bounding box center [819, 156] width 264 height 256
type textarea "# If item.type isn't equal to "gem":"
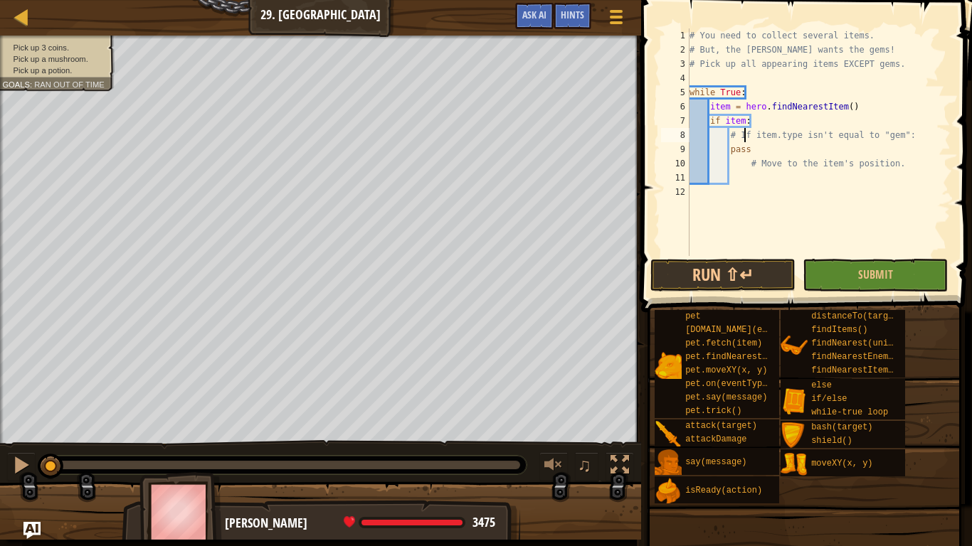
click at [912, 134] on div "# You need to collect several items. # But, the [PERSON_NAME] wants the gems! #…" at bounding box center [819, 156] width 264 height 256
type textarea "if item.type != "gem":"
click at [777, 195] on div "# You need to collect several items. # But, the [PERSON_NAME] wants the gems! #…" at bounding box center [819, 156] width 264 height 256
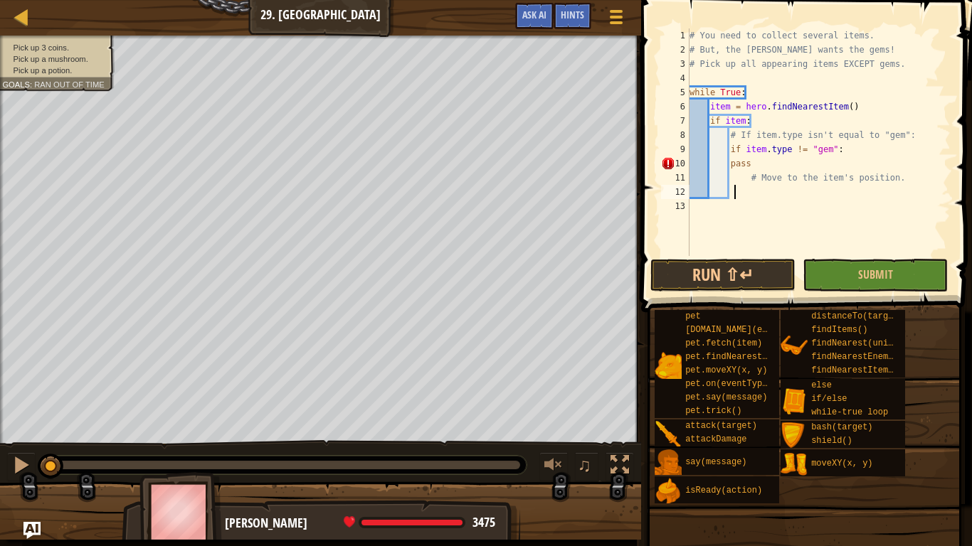
scroll to position [6, 6]
click at [842, 152] on div "# You need to collect several items. # But, the [PERSON_NAME] wants the gems! #…" at bounding box center [819, 156] width 264 height 256
type textarea "if item.type != "gem":"
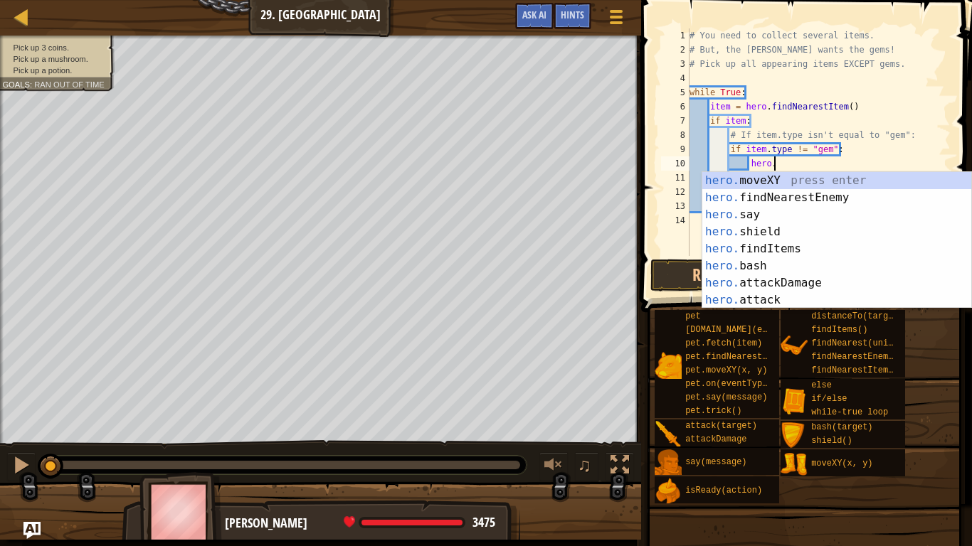
scroll to position [6, 11]
click at [792, 183] on div "hero. moveXY press enter hero. findNearestEnemy press enter hero. say press ent…" at bounding box center [836, 257] width 269 height 171
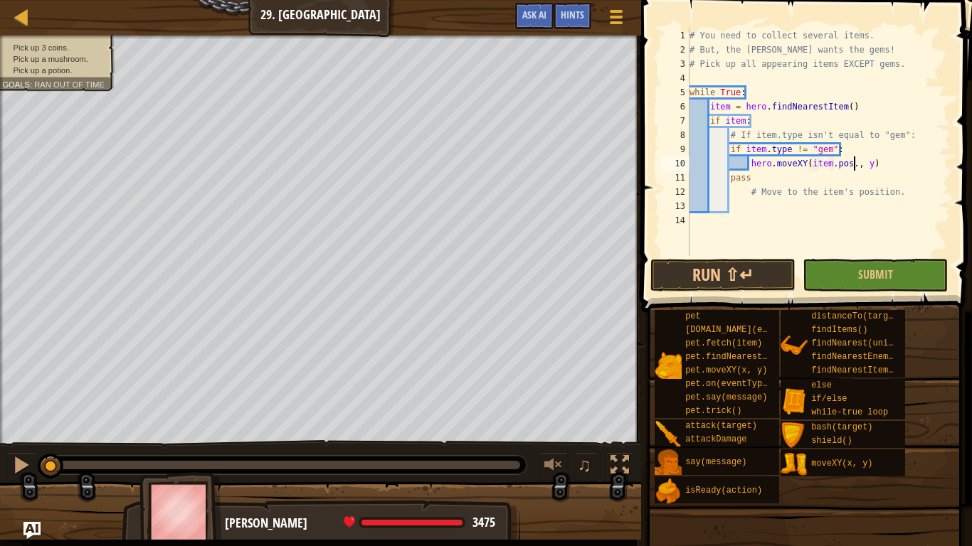
scroll to position [6, 24]
click at [869, 169] on div "# You need to collect several items. # But, the [PERSON_NAME] wants the gems! #…" at bounding box center [819, 156] width 264 height 256
type textarea "hero.moveXY(item.pos.x, item.pos.y)"
click at [763, 278] on button "Run ⇧↵" at bounding box center [722, 275] width 145 height 33
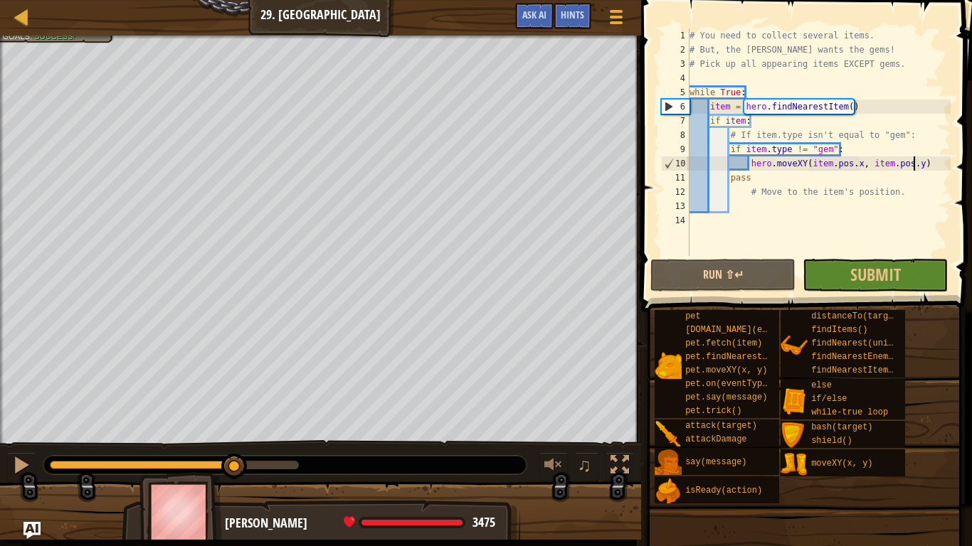
drag, startPoint x: 63, startPoint y: 467, endPoint x: 169, endPoint y: 448, distance: 107.2
click at [169, 448] on div "♫" at bounding box center [320, 461] width 641 height 43
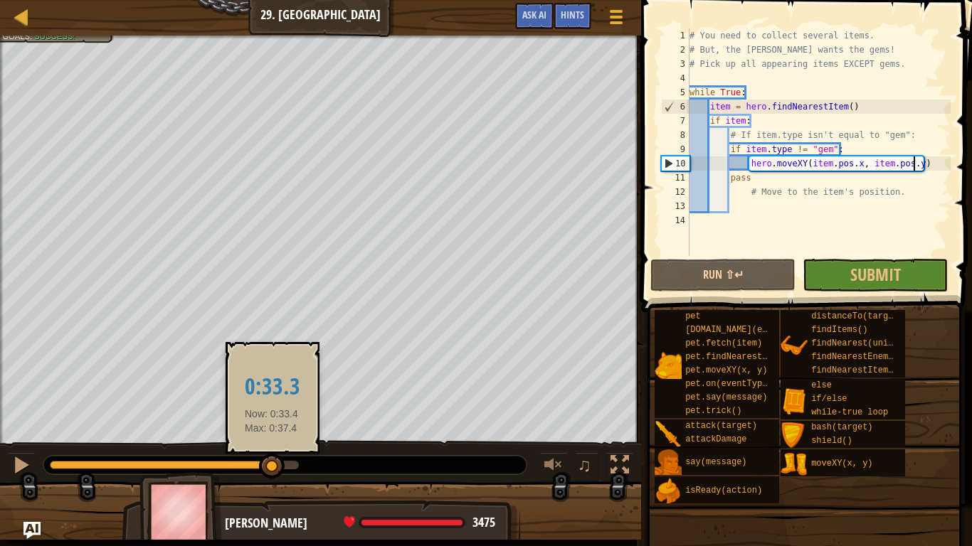
drag, startPoint x: 244, startPoint y: 459, endPoint x: 273, endPoint y: 464, distance: 29.6
click at [273, 460] on div at bounding box center [272, 467] width 26 height 26
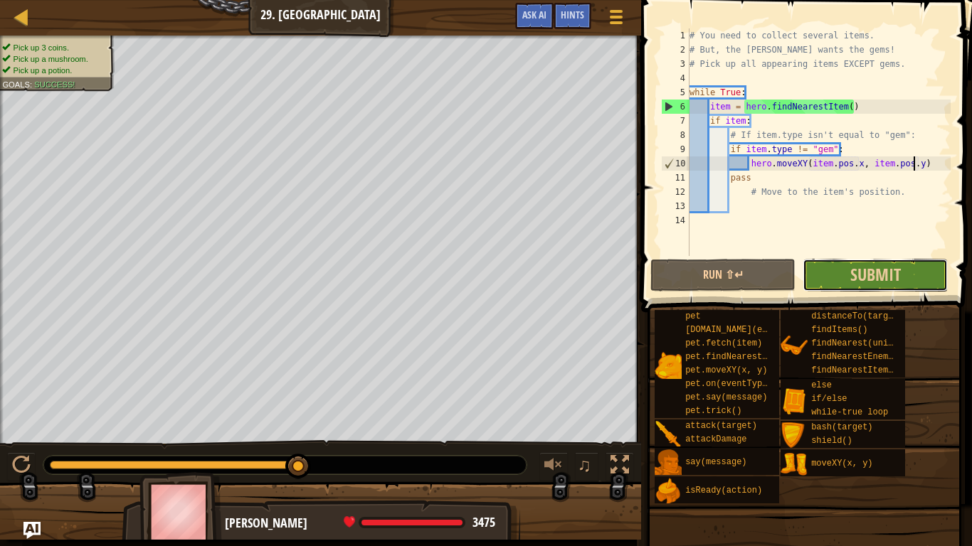
click at [847, 276] on button "Submit" at bounding box center [875, 275] width 145 height 33
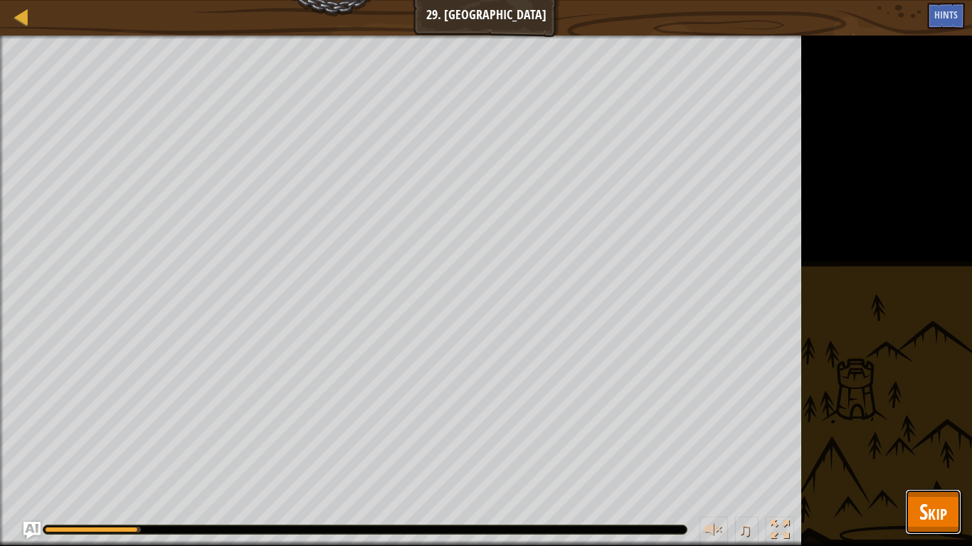
click at [939, 460] on span "Skip" at bounding box center [933, 511] width 28 height 29
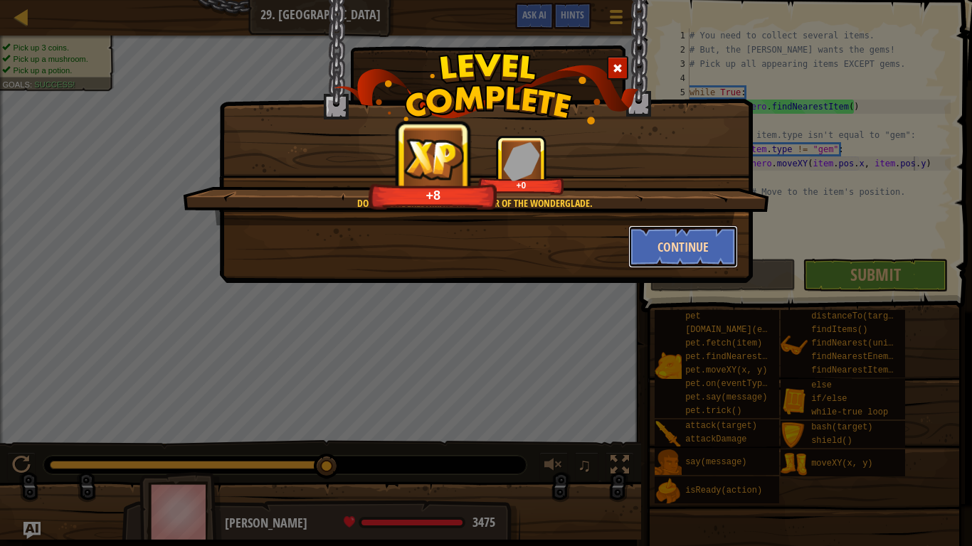
click at [661, 241] on button "Continue" at bounding box center [683, 247] width 110 height 43
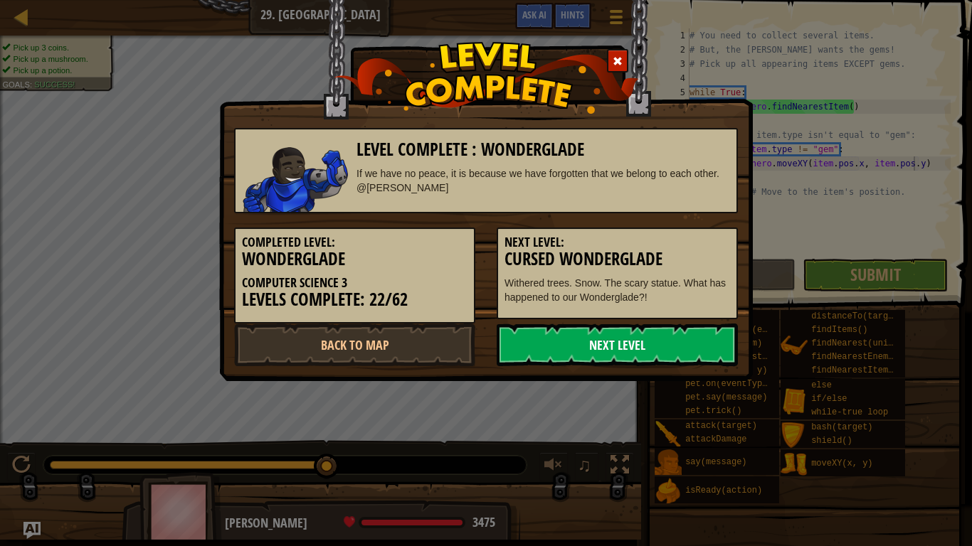
click at [626, 343] on link "Next Level" at bounding box center [617, 345] width 241 height 43
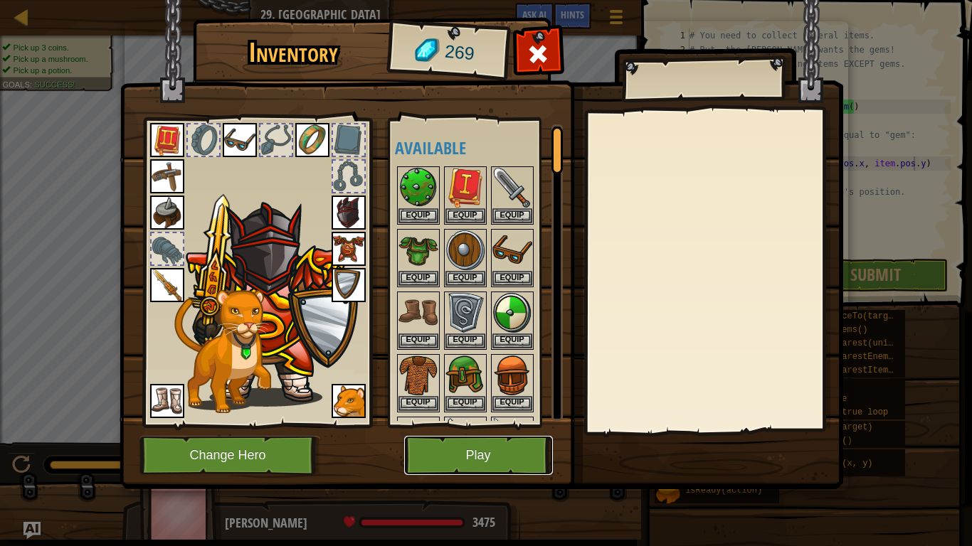
click at [471, 457] on button "Play" at bounding box center [478, 455] width 149 height 39
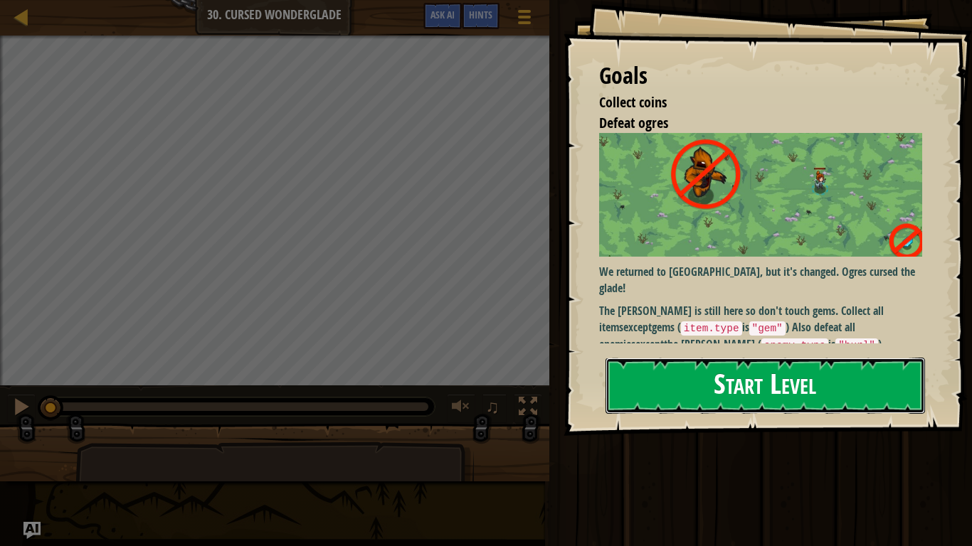
click at [627, 398] on button "Start Level" at bounding box center [764, 386] width 319 height 56
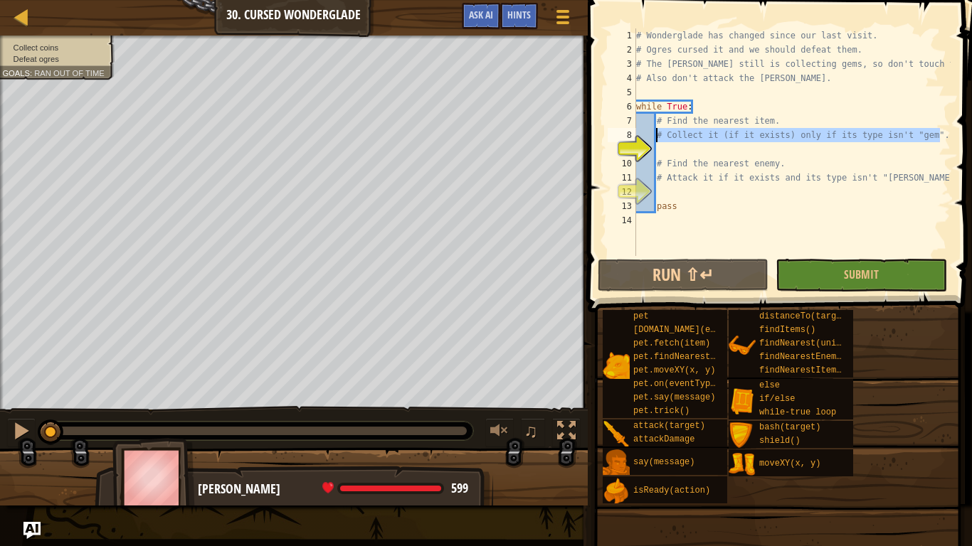
drag, startPoint x: 941, startPoint y: 141, endPoint x: 657, endPoint y: 129, distance: 284.1
click at [657, 129] on div "# Wonderglade has changed since our last visit. # Ogres cursed it and we should…" at bounding box center [791, 156] width 317 height 256
type textarea "\"
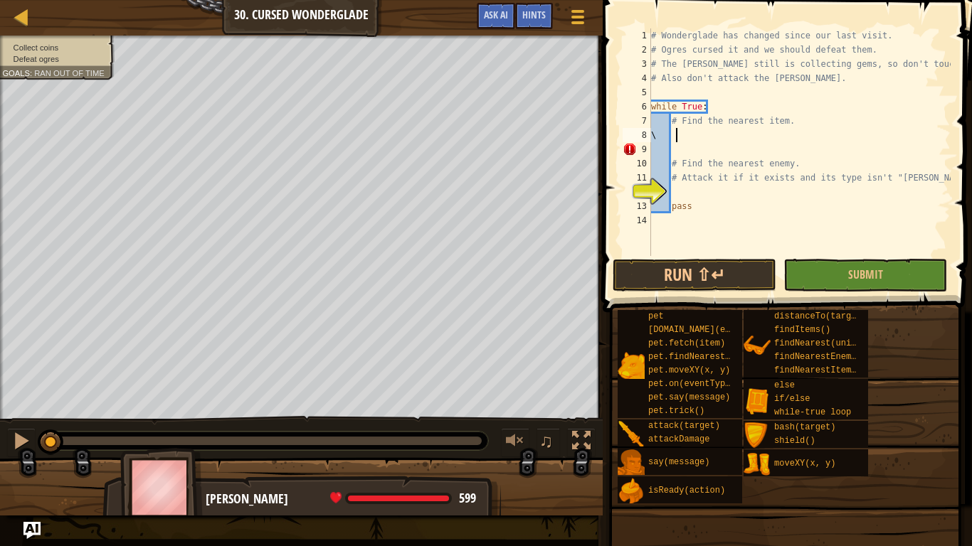
scroll to position [6, 2]
click at [789, 120] on div "# Wonderglade has changed since our last visit. # Ogres cursed it and we should…" at bounding box center [799, 156] width 302 height 256
type textarea "#"
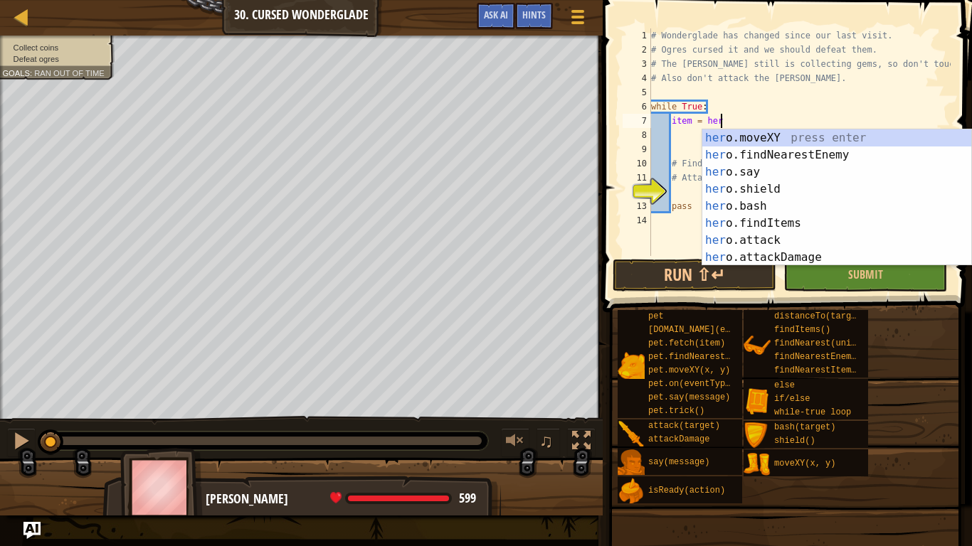
scroll to position [6, 10]
type textarea "item = hero."
click at [833, 154] on div "hero. moveXY press enter hero. findNearestEnemy press enter hero. say press ent…" at bounding box center [836, 214] width 269 height 171
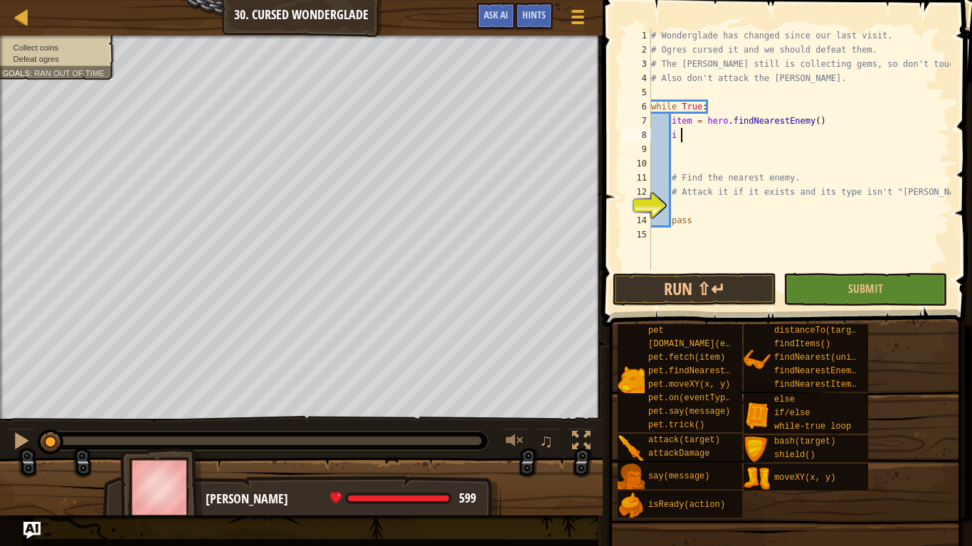
type textarea "i"
type textarea "f"
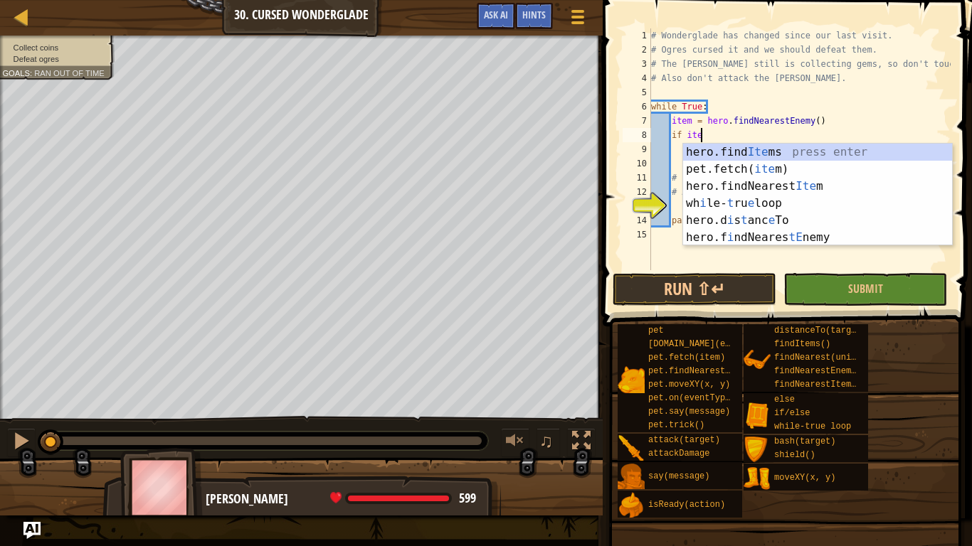
scroll to position [6, 7]
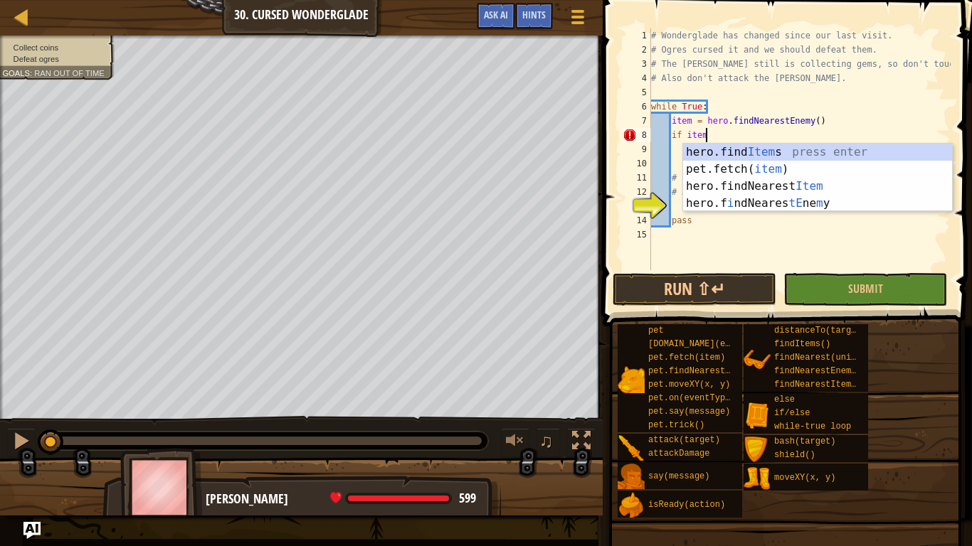
type textarea "if item:"
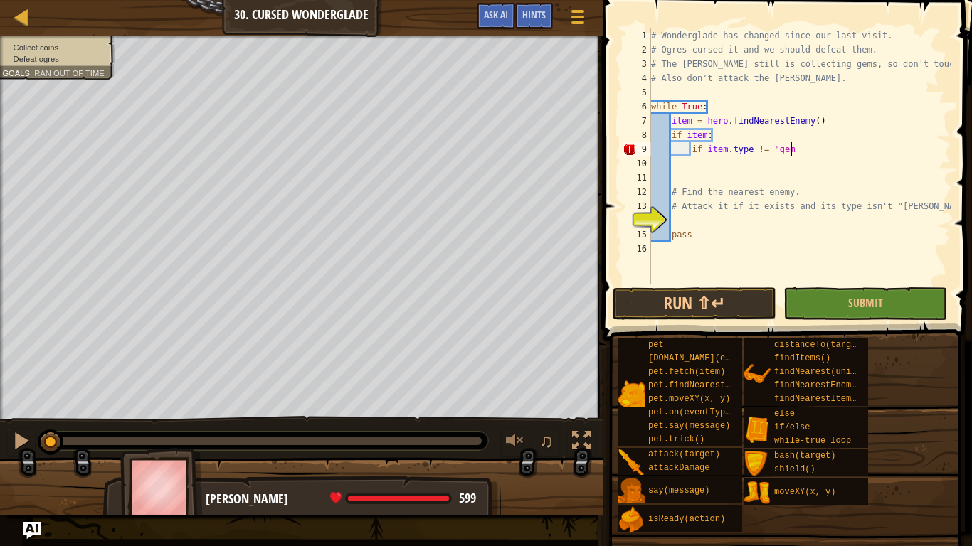
scroll to position [6, 20]
type textarea "if item.type != "gem":"
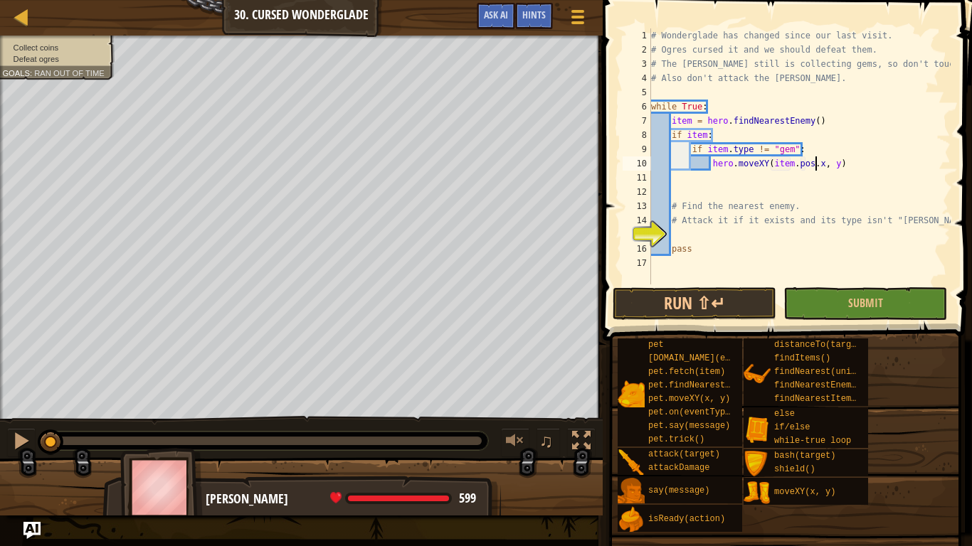
scroll to position [6, 24]
click at [830, 162] on div "# Wonderglade has changed since our last visit. # Ogres cursed it and we should…" at bounding box center [799, 170] width 302 height 285
type textarea "hero.moveXY(item.pos.x, item.pos.y)"
click at [699, 235] on div "# Wonderglade has changed since our last visit. # Ogres cursed it and we should…" at bounding box center [799, 170] width 302 height 285
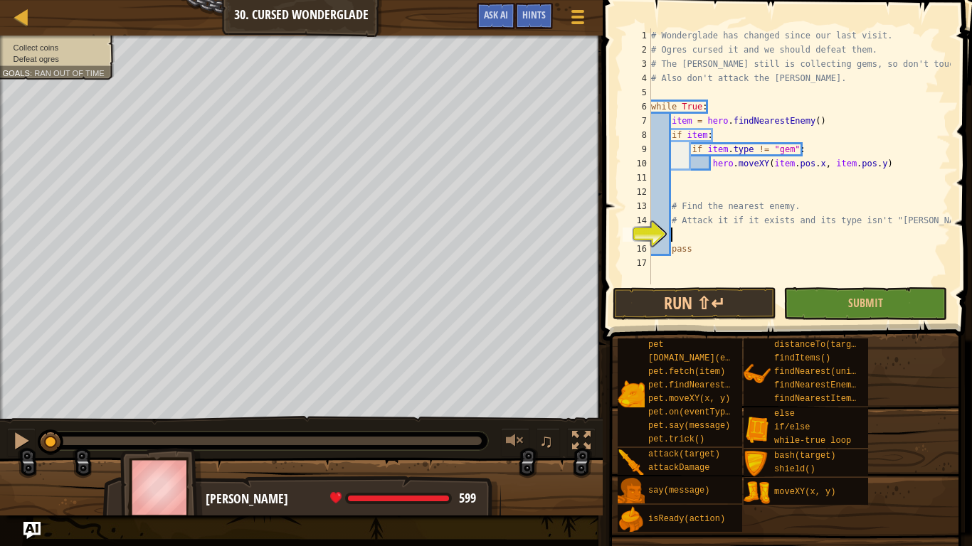
scroll to position [6, 2]
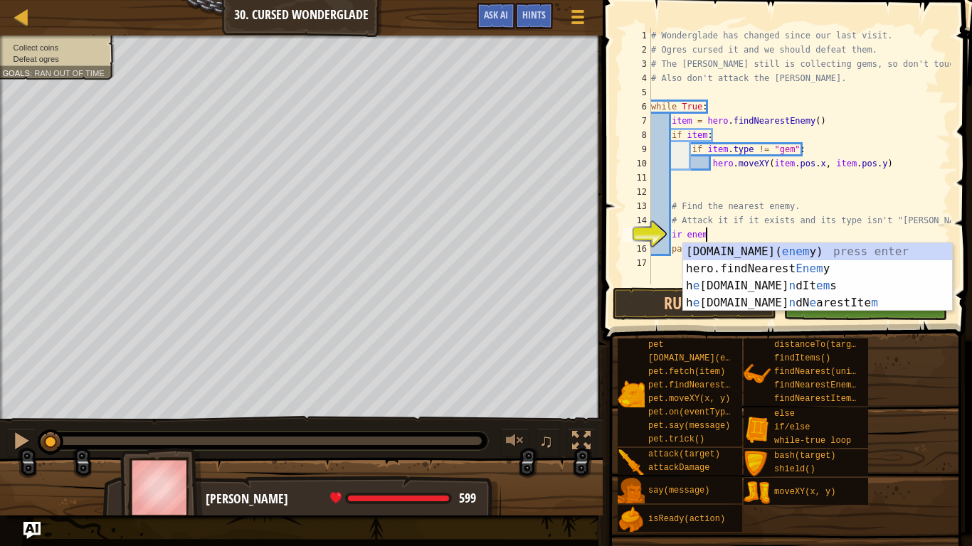
type textarea "ir enemy"
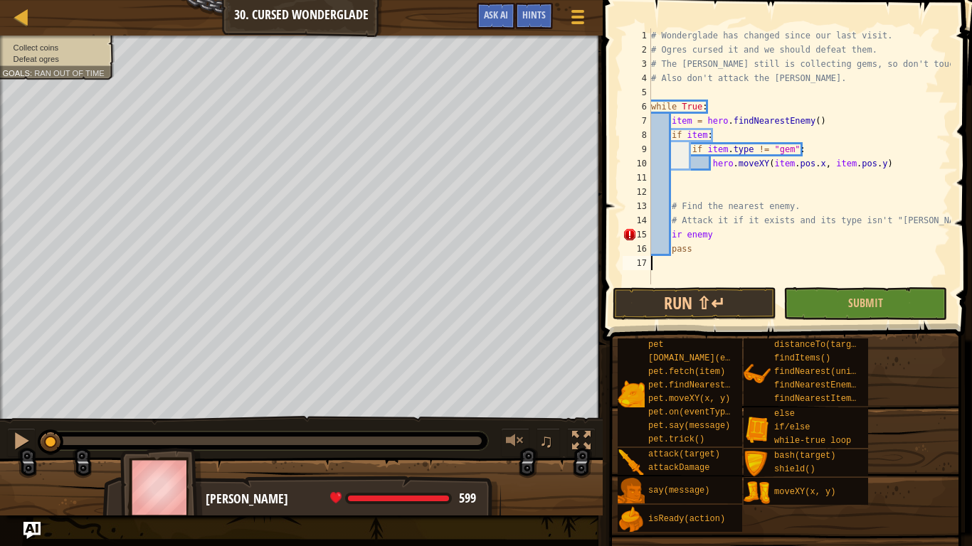
click at [697, 277] on div "# Wonderglade has changed since our last visit. # Ogres cursed it and we should…" at bounding box center [799, 170] width 302 height 285
click at [712, 233] on div "# Wonderglade has changed since our last visit. # Ogres cursed it and we should…" at bounding box center [799, 170] width 302 height 285
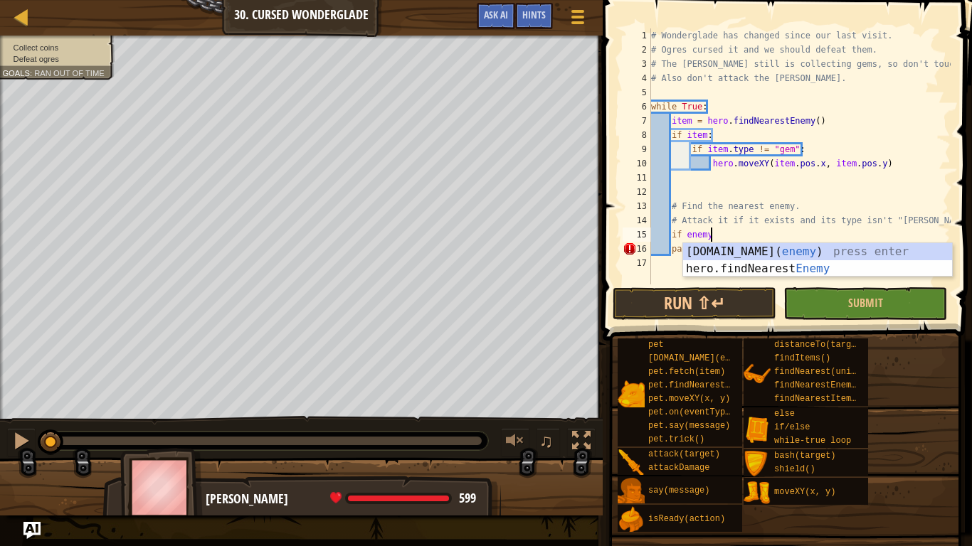
type textarea "if enemy:"
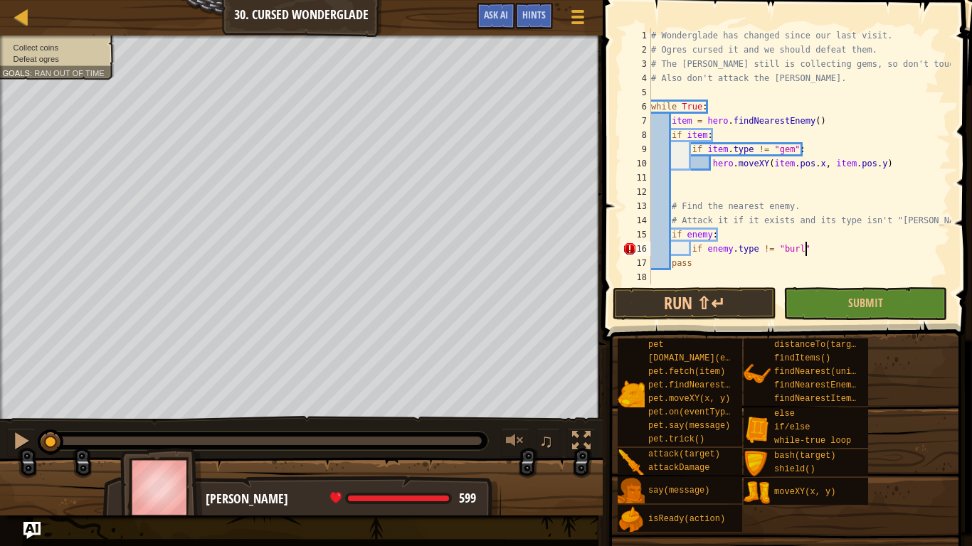
scroll to position [6, 21]
type textarea "if enemy.type != "[PERSON_NAME]":"
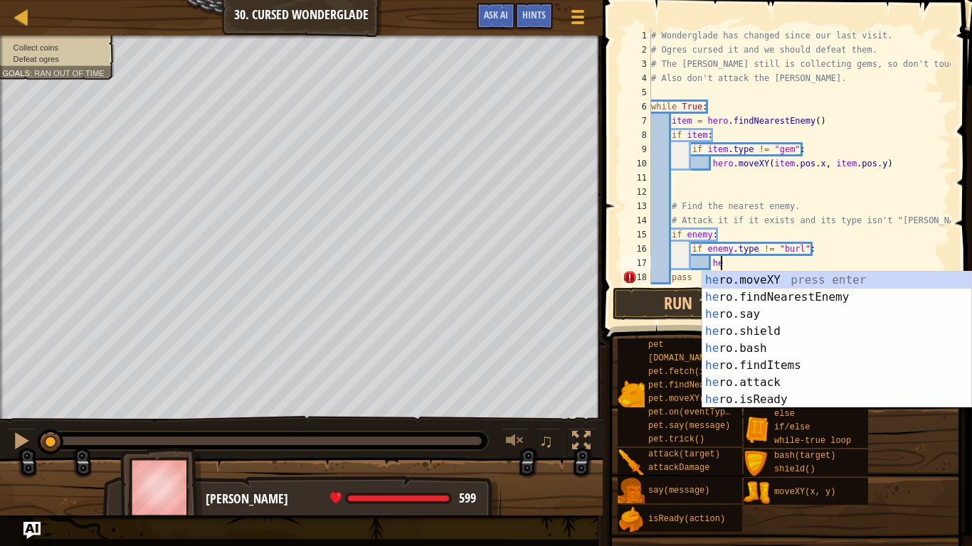
scroll to position [6, 11]
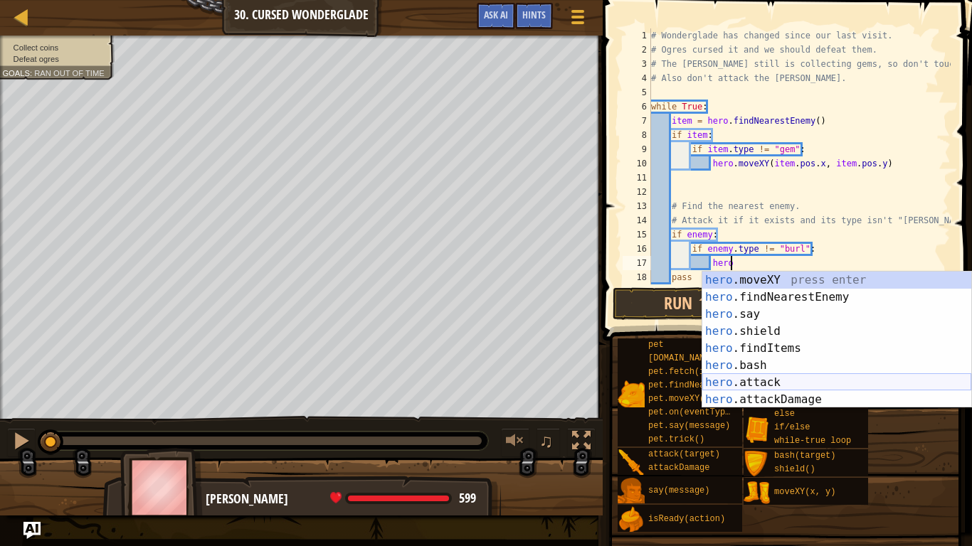
click at [777, 379] on div "hero .moveXY press enter hero .findNearestEnemy press enter hero .say press ent…" at bounding box center [836, 357] width 269 height 171
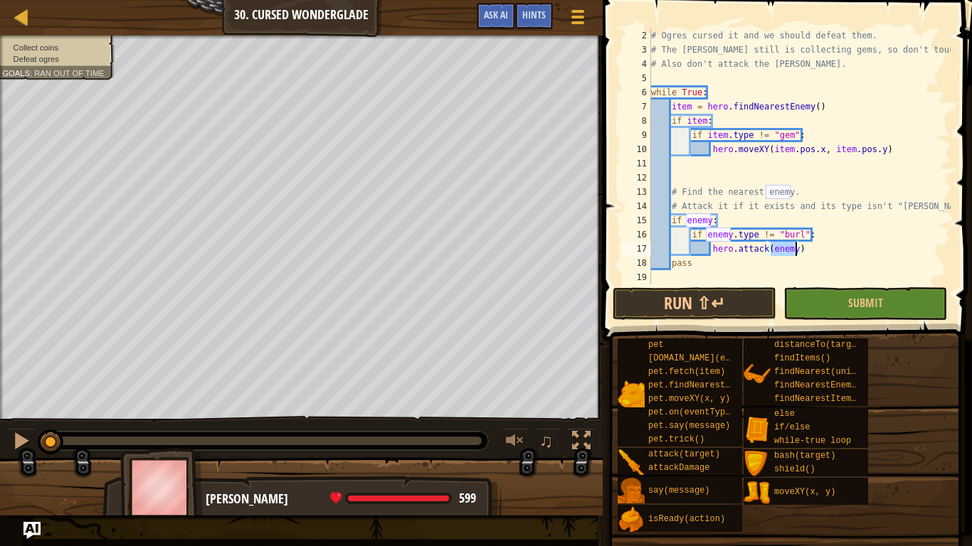
scroll to position [14, 0]
click at [721, 264] on div "# Ogres cursed it and we should defeat them. # The [PERSON_NAME] still is colle…" at bounding box center [799, 170] width 302 height 285
click at [680, 305] on button "Run ⇧↵" at bounding box center [695, 303] width 164 height 33
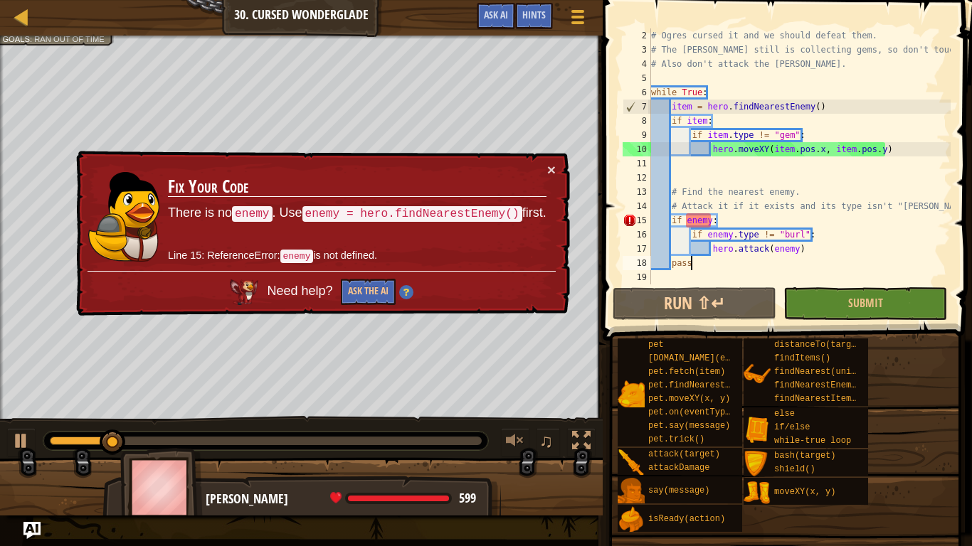
click at [925, 208] on div "# Ogres cursed it and we should defeat them. # The [PERSON_NAME] still is colle…" at bounding box center [799, 170] width 302 height 285
type textarea "# Attack it if it exists and its type isn't "[PERSON_NAME]"."
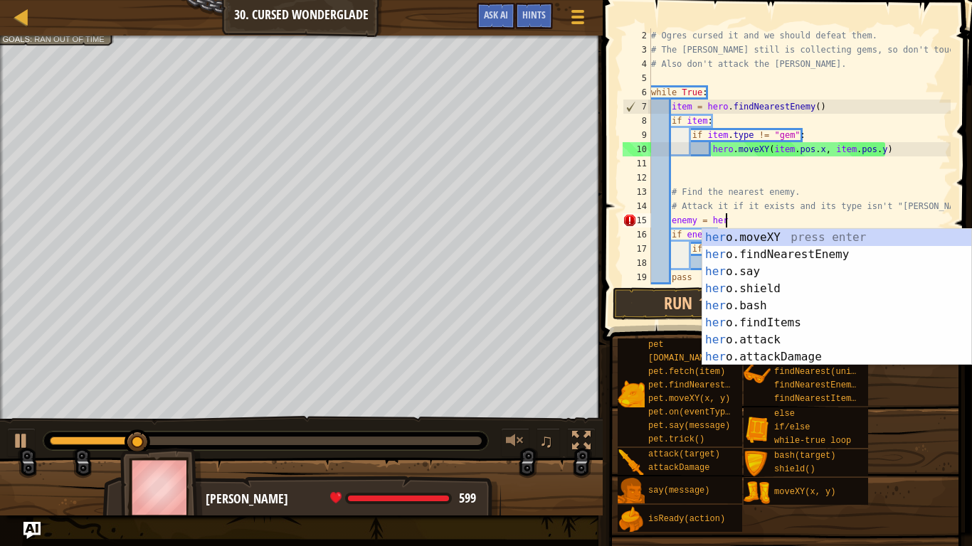
type textarea "enemy = hero"
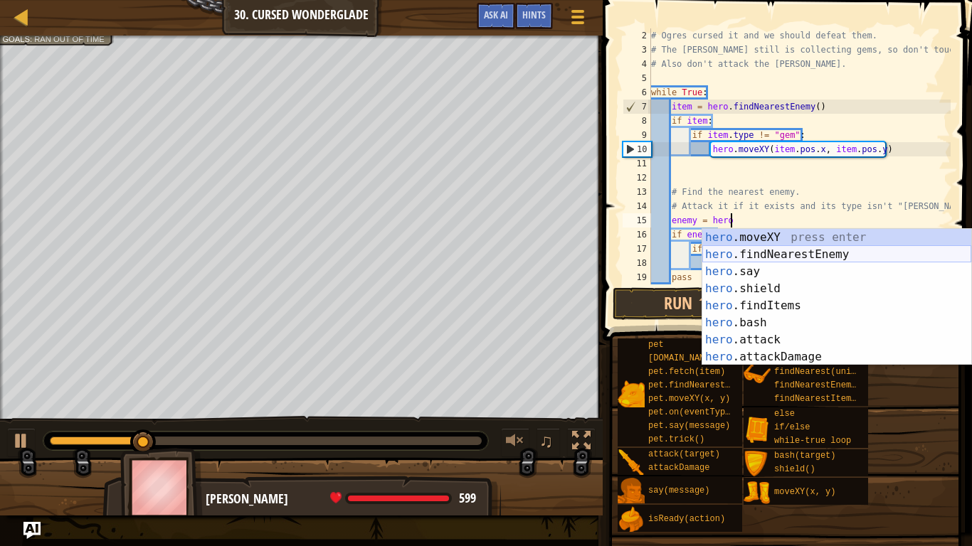
click at [931, 255] on div "hero .moveXY press enter hero .findNearestEnemy press enter hero .say press ent…" at bounding box center [836, 314] width 269 height 171
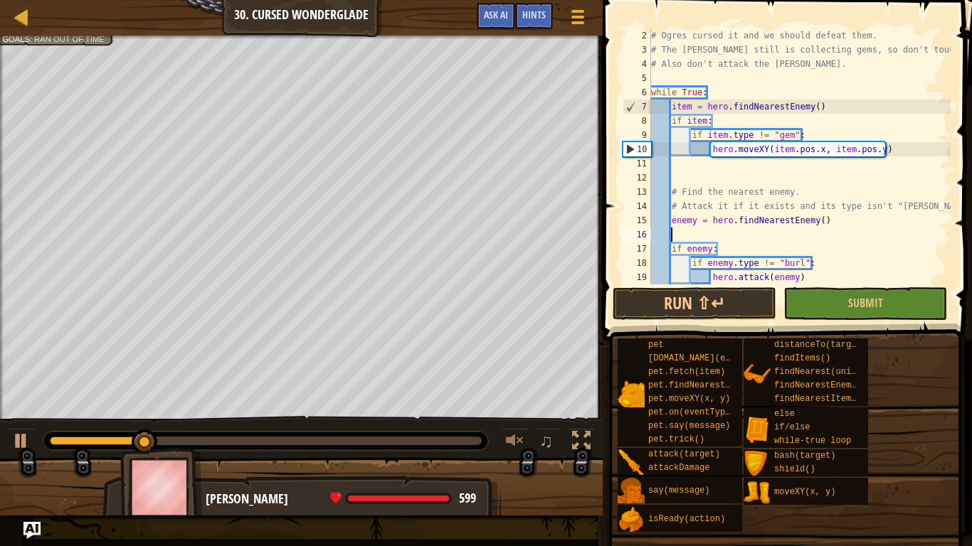
scroll to position [6, 2]
click at [722, 303] on button "Run ⇧↵" at bounding box center [695, 303] width 164 height 33
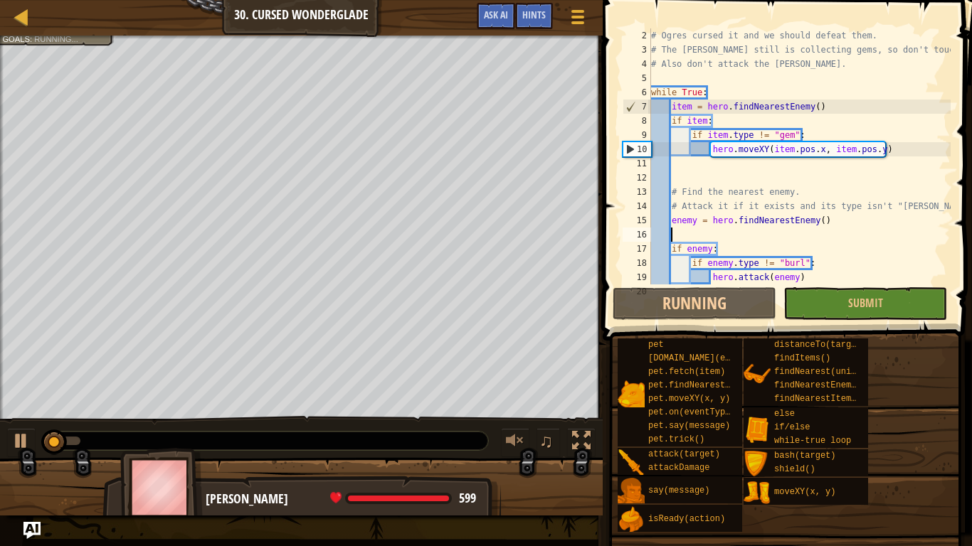
scroll to position [6, 0]
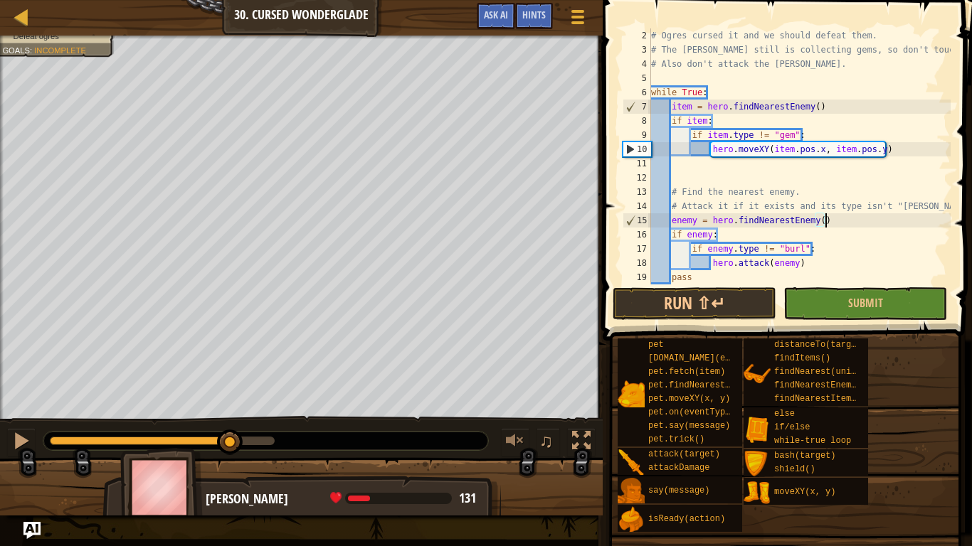
drag, startPoint x: 142, startPoint y: 430, endPoint x: 238, endPoint y: 428, distance: 96.8
click at [238, 428] on div "♫" at bounding box center [301, 437] width 603 height 43
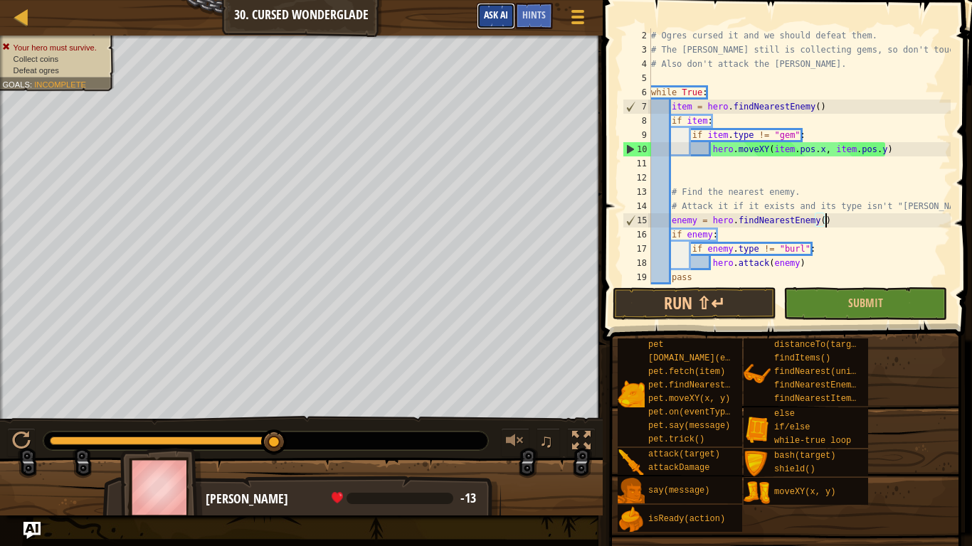
click at [497, 16] on span "Ask AI" at bounding box center [496, 15] width 24 height 14
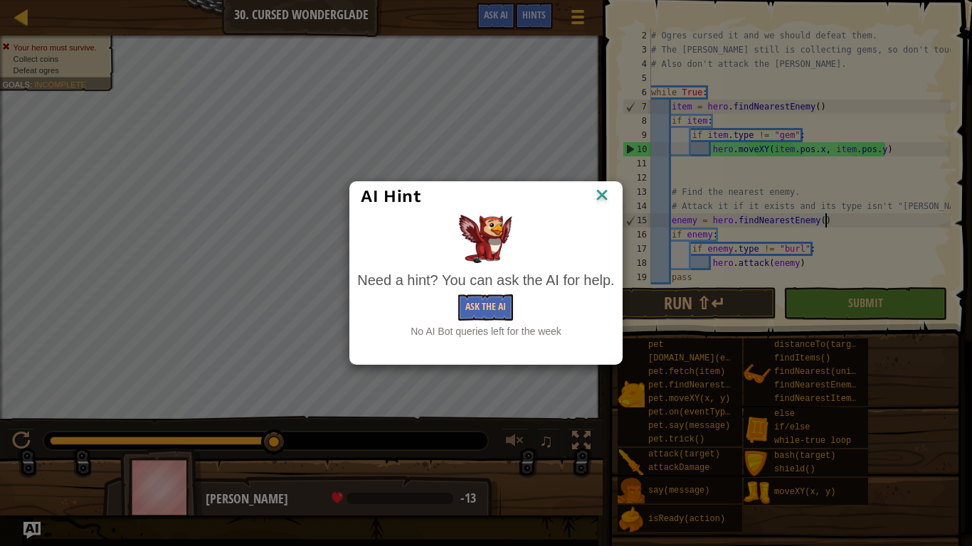
click at [600, 196] on img at bounding box center [602, 196] width 18 height 21
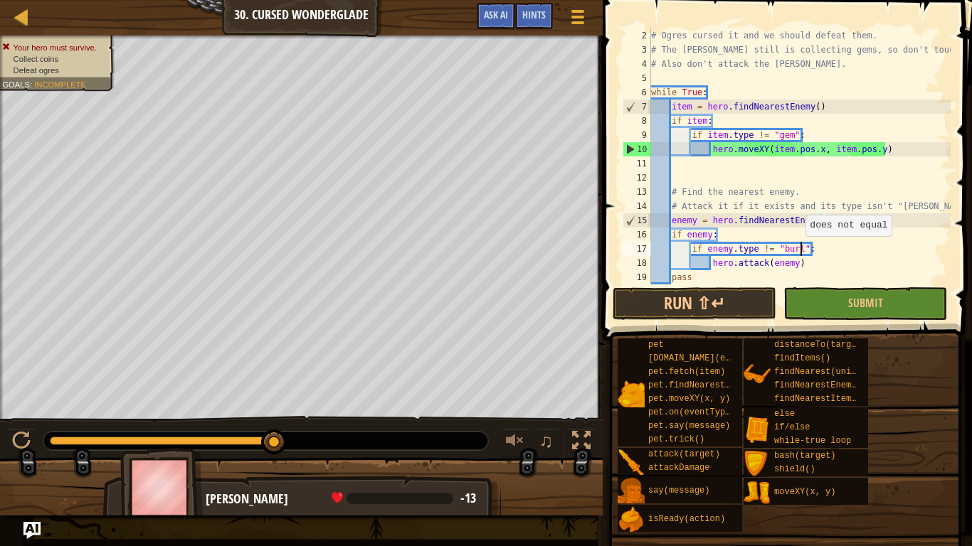
click at [798, 250] on div "# Ogres cursed it and we should defeat them. # The [PERSON_NAME] still is colle…" at bounding box center [799, 170] width 302 height 285
drag, startPoint x: 812, startPoint y: 250, endPoint x: 732, endPoint y: 249, distance: 79.7
click at [732, 249] on div "# Ogres cursed it and we should defeat them. # The [PERSON_NAME] still is colle…" at bounding box center [799, 170] width 302 height 285
click at [797, 267] on div "# Ogres cursed it and we should defeat them. # The [PERSON_NAME] still is colle…" at bounding box center [799, 170] width 302 height 285
type textarea "hero.attack(enemy)"
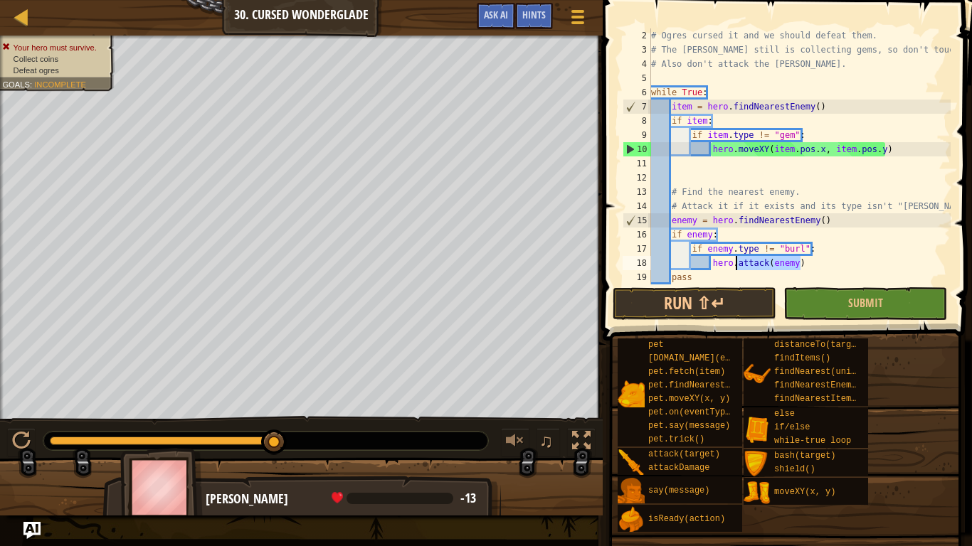
drag, startPoint x: 804, startPoint y: 265, endPoint x: 737, endPoint y: 270, distance: 67.0
click at [737, 270] on div "# Ogres cursed it and we should defeat them. # The [PERSON_NAME] still is colle…" at bounding box center [799, 170] width 302 height 285
click at [737, 270] on div "# Ogres cursed it and we should defeat them. # The [PERSON_NAME] still is colle…" at bounding box center [799, 156] width 302 height 256
drag, startPoint x: 800, startPoint y: 266, endPoint x: 725, endPoint y: 266, distance: 75.4
click at [725, 266] on div "# Ogres cursed it and we should defeat them. # The [PERSON_NAME] still is colle…" at bounding box center [799, 170] width 302 height 285
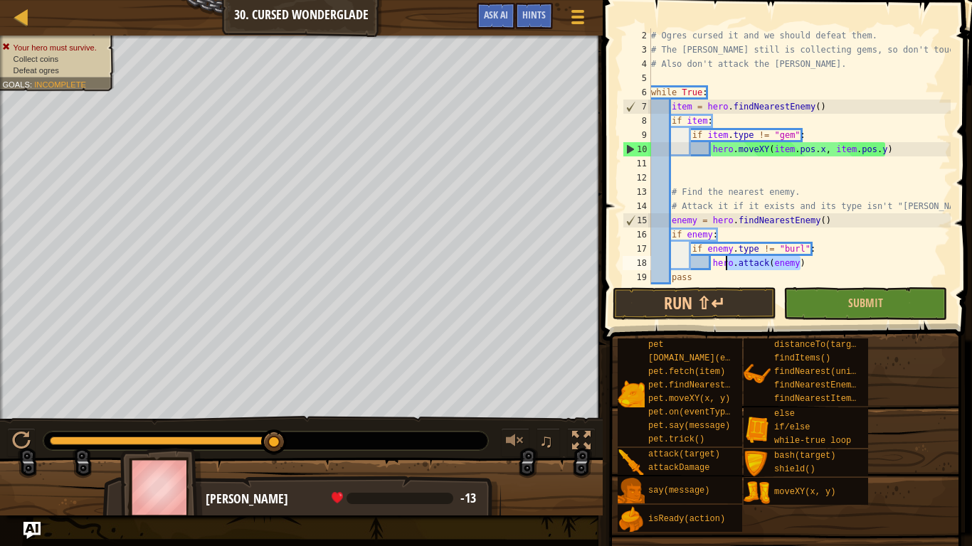
click at [744, 264] on div "# Ogres cursed it and we should defeat them. # The [PERSON_NAME] still is colle…" at bounding box center [799, 156] width 302 height 256
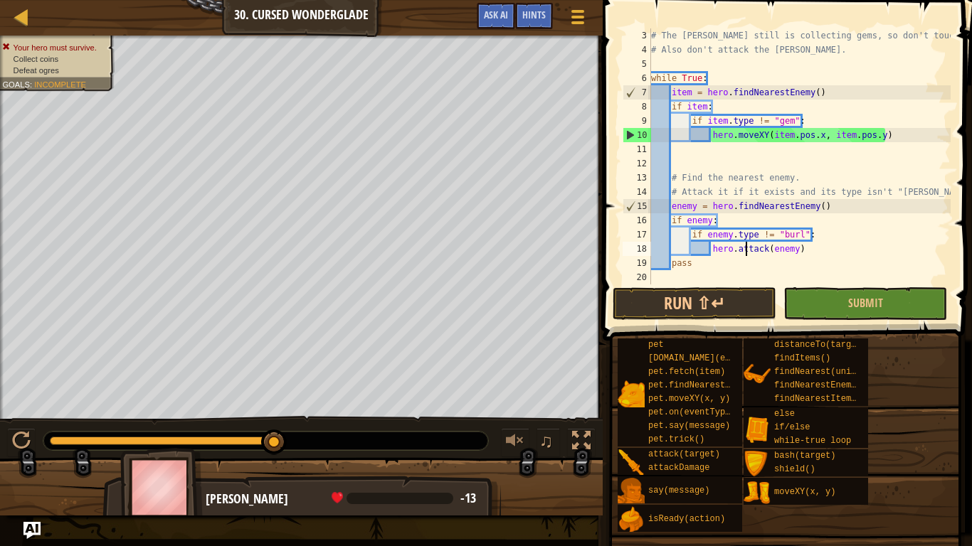
scroll to position [28, 0]
click at [800, 251] on div "# The [PERSON_NAME] still is collecting gems, so don't touch them. # Also don't…" at bounding box center [799, 170] width 302 height 285
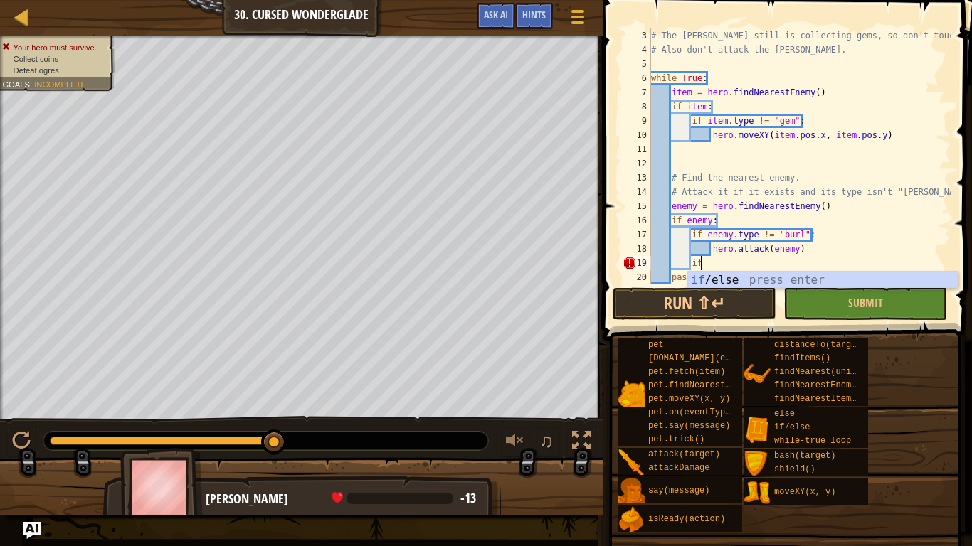
scroll to position [6, 6]
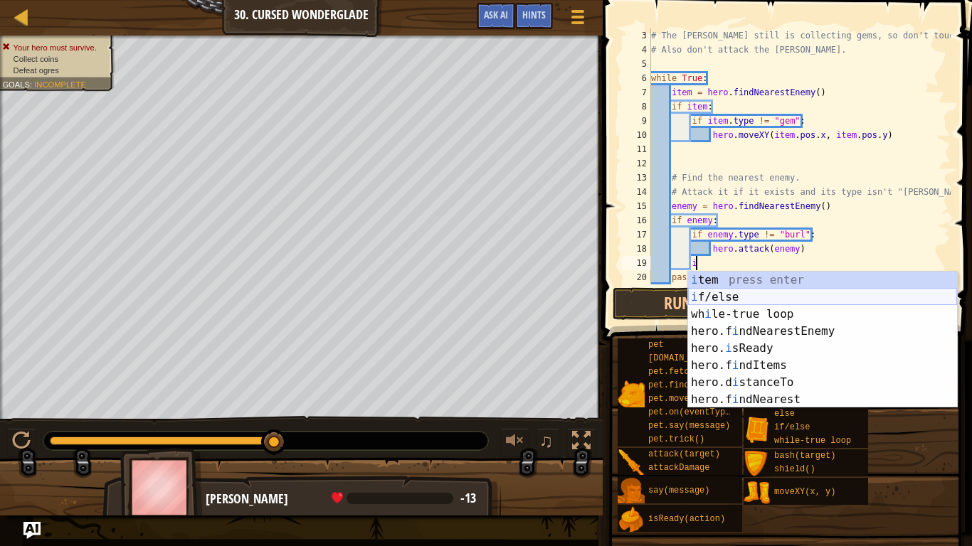
click at [768, 305] on div "i tem press enter i f/else press enter wh i le-true loop press enter hero.f i n…" at bounding box center [822, 357] width 269 height 171
type textarea "if enemy:"
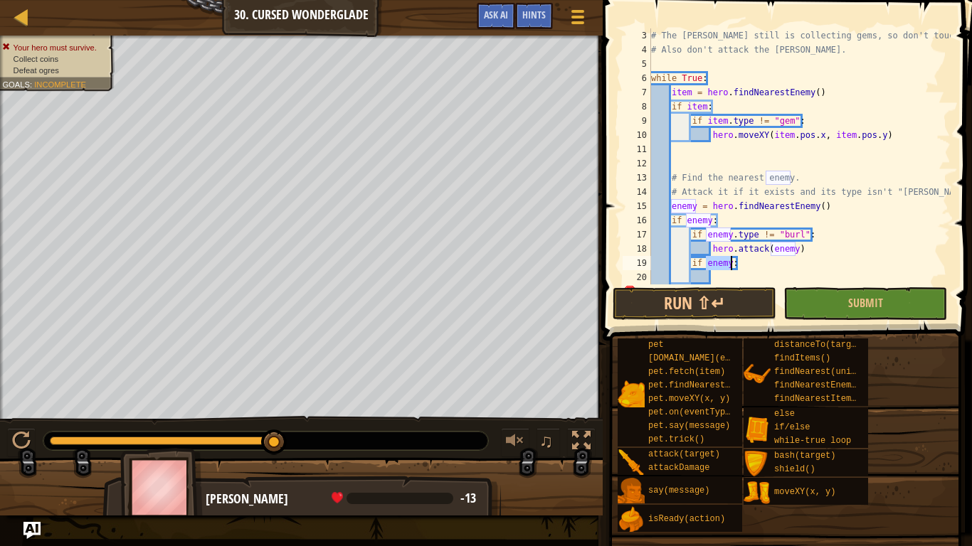
click at [734, 268] on div "# The [PERSON_NAME] still is collecting gems, so don't touch them. # Also don't…" at bounding box center [799, 170] width 302 height 285
click at [718, 276] on div "# The [PERSON_NAME] still is collecting gems, so don't touch them. # Also don't…" at bounding box center [799, 170] width 302 height 285
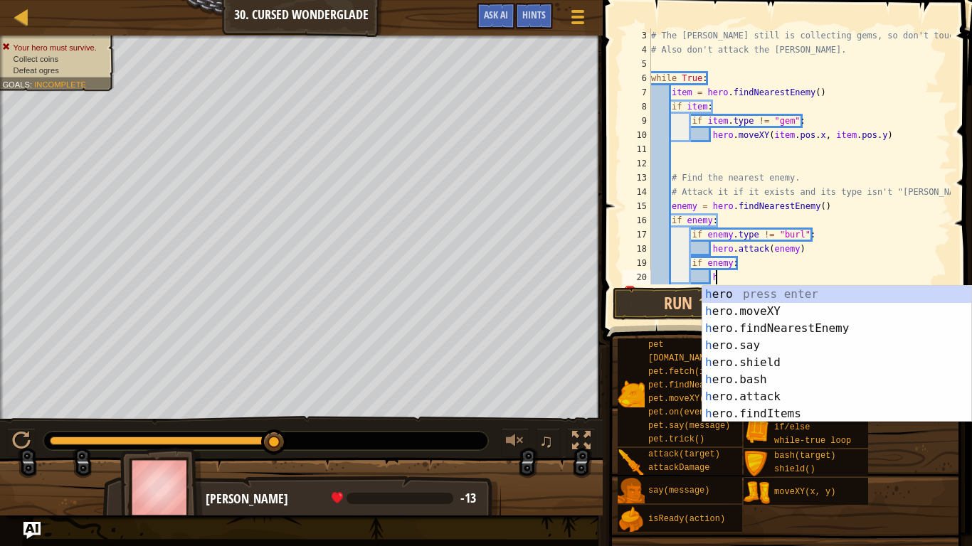
type textarea "her"
click at [764, 327] on div "her o press enter her o.moveXY press enter her o.findNearestEnemy press enter h…" at bounding box center [836, 371] width 269 height 171
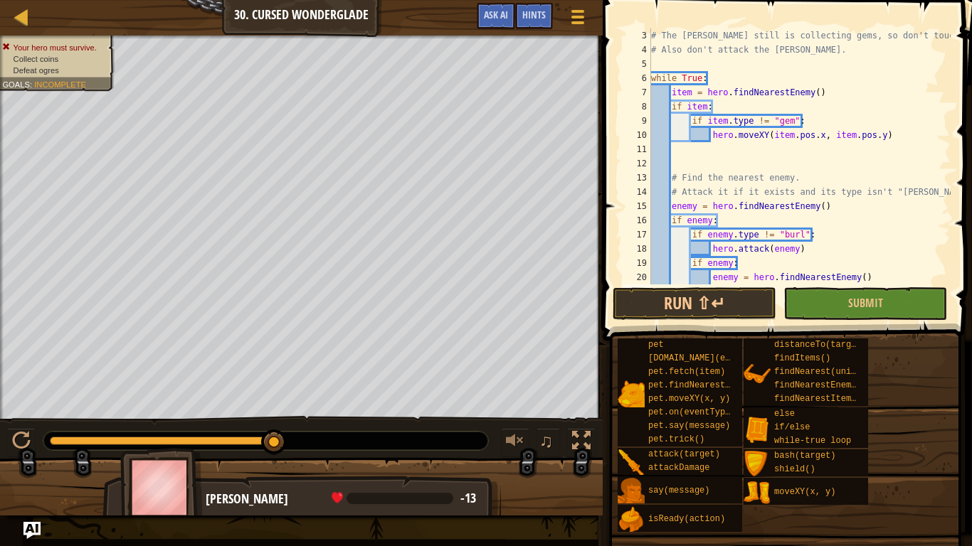
scroll to position [6, 8]
drag, startPoint x: 866, startPoint y: 277, endPoint x: 713, endPoint y: 274, distance: 153.0
click at [713, 274] on div "# The [PERSON_NAME] still is collecting gems, so don't touch them. # Also don't…" at bounding box center [799, 170] width 302 height 285
type textarea "enemy = hero.findNearestEnemy()"
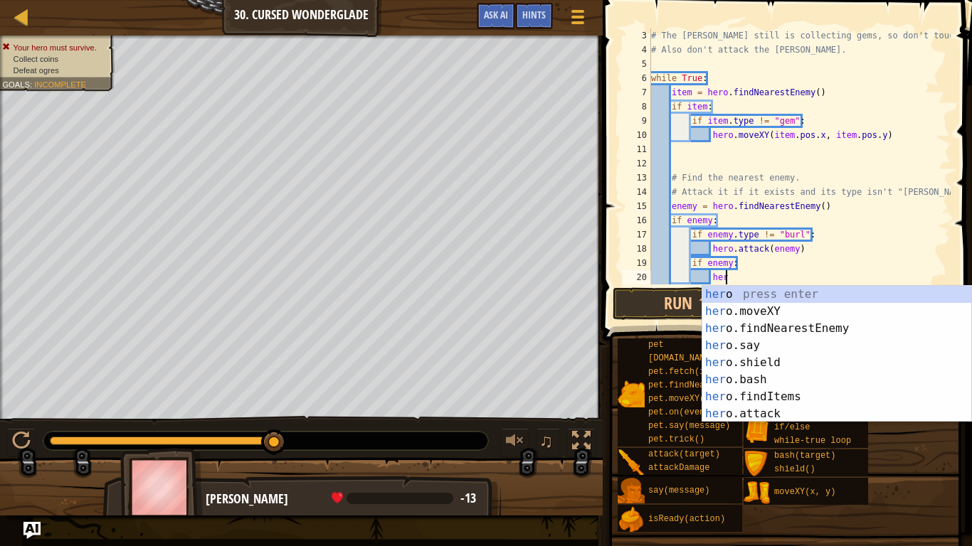
scroll to position [6, 10]
click at [775, 412] on div "her o press enter her o.moveXY press enter her o.findNearestEnemy press enter h…" at bounding box center [836, 371] width 269 height 171
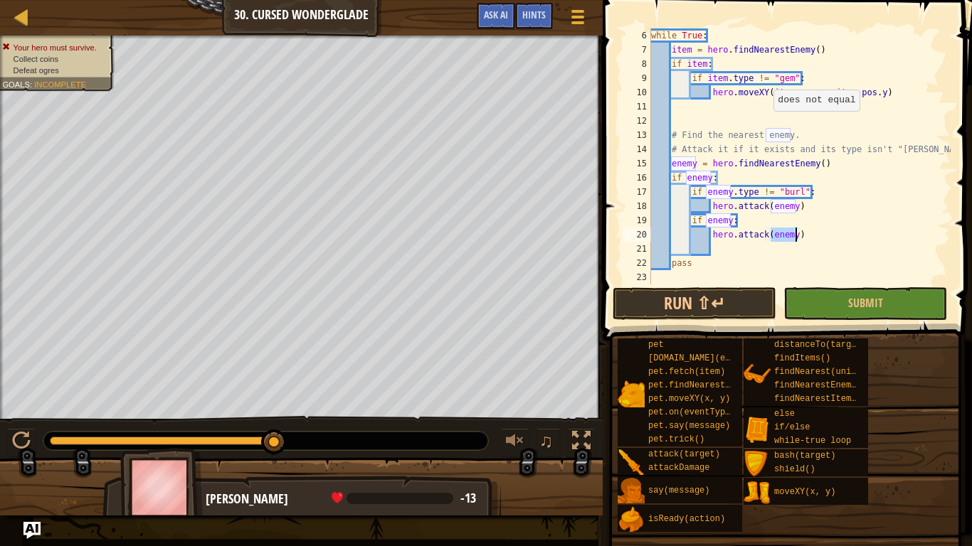
scroll to position [71, 0]
click at [719, 292] on button "Run ⇧↵" at bounding box center [695, 303] width 164 height 33
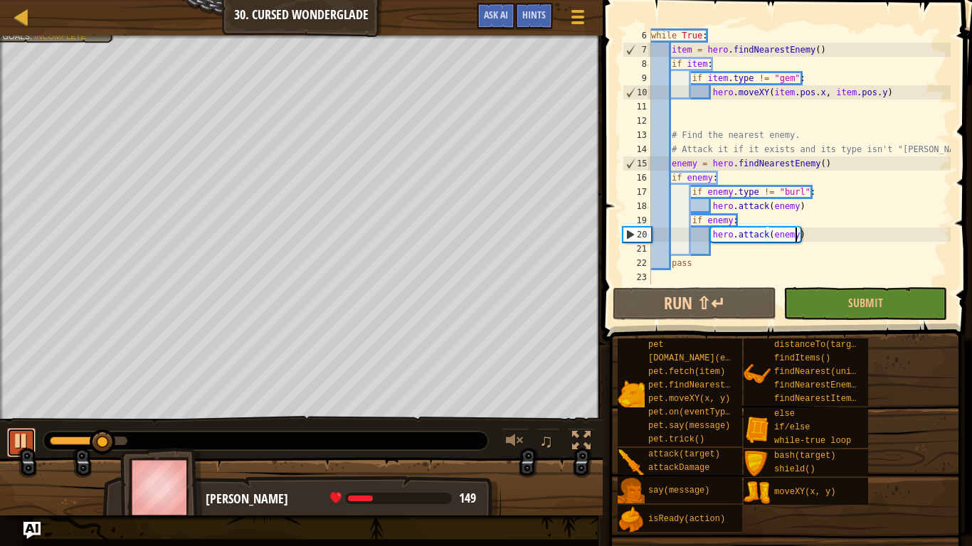
click at [15, 442] on div at bounding box center [21, 441] width 18 height 18
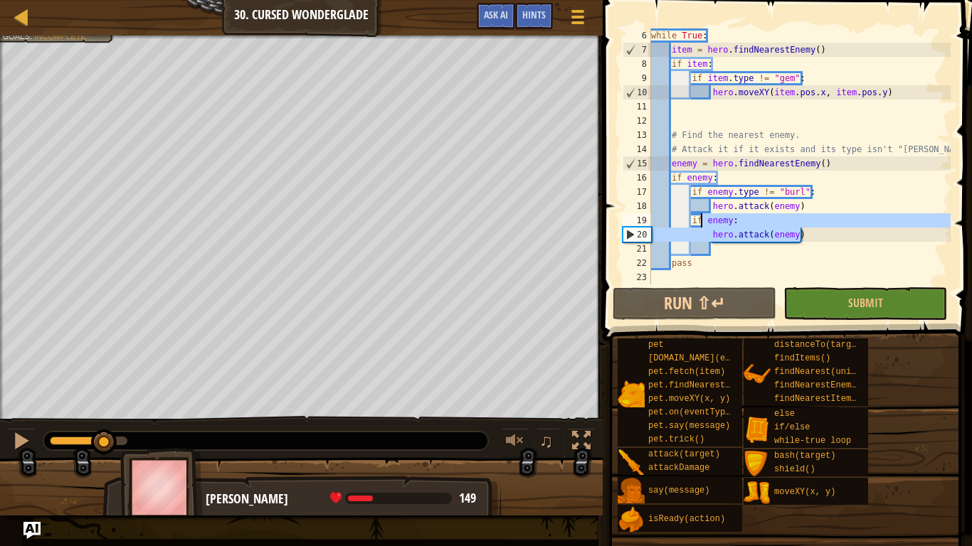
drag, startPoint x: 808, startPoint y: 237, endPoint x: 703, endPoint y: 213, distance: 107.9
click at [703, 213] on div "while True : item = hero . findNearestEnemy ( ) if item : if item . type != "ge…" at bounding box center [799, 170] width 302 height 285
click at [703, 213] on div "while True : item = hero . findNearestEnemy ( ) if item : if item . type != "ge…" at bounding box center [799, 156] width 302 height 256
drag, startPoint x: 804, startPoint y: 237, endPoint x: 648, endPoint y: 220, distance: 156.7
click at [648, 220] on div "if enemy: 6 7 8 9 10 11 12 13 14 15 16 17 18 19 20 21 22 23 while True : item =…" at bounding box center [785, 156] width 331 height 256
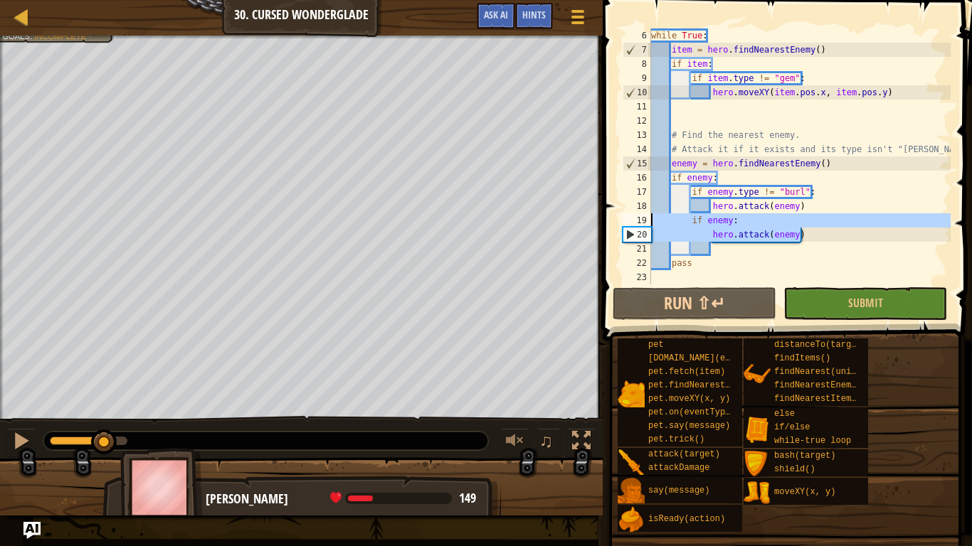
type textarea "if enemy: hero.attack(enemy)"
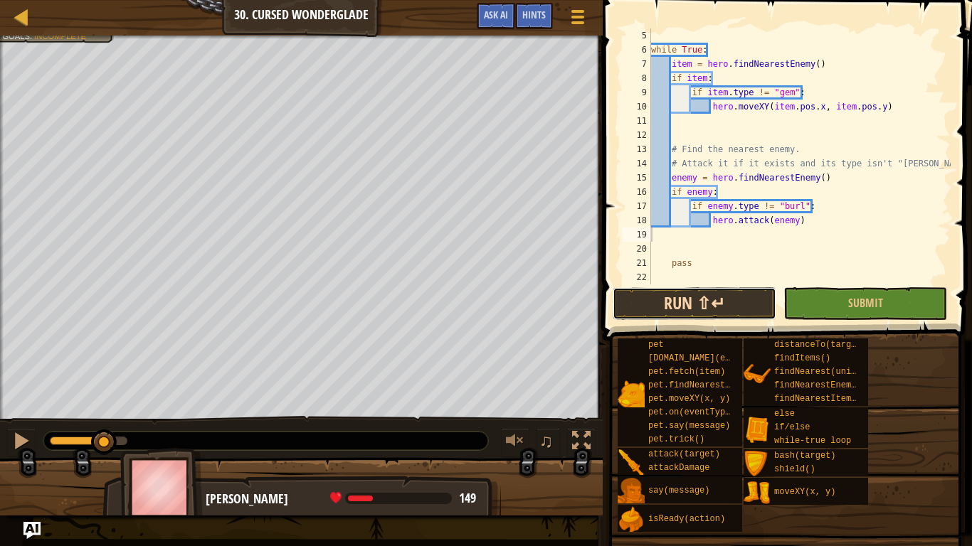
click at [707, 297] on button "Run ⇧↵" at bounding box center [695, 303] width 164 height 33
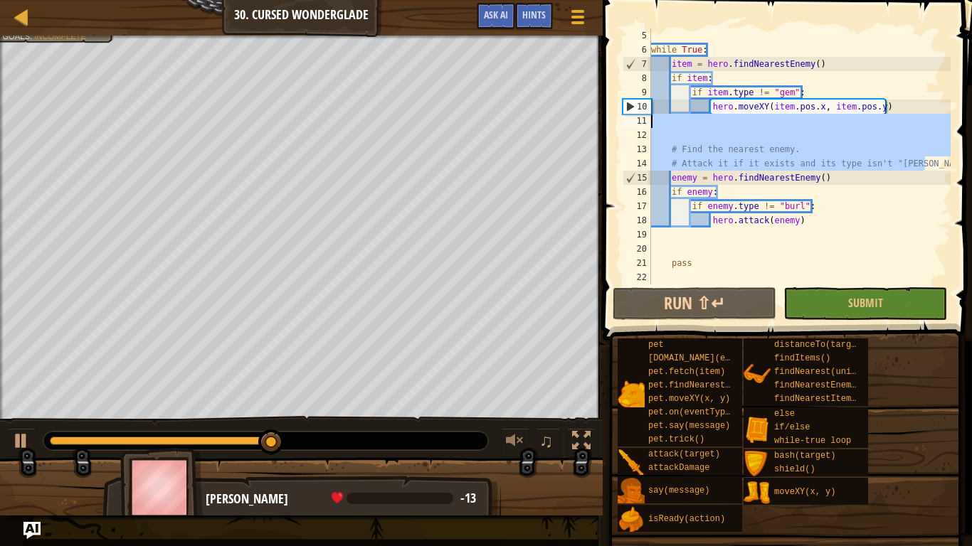
drag, startPoint x: 929, startPoint y: 162, endPoint x: 637, endPoint y: 126, distance: 294.0
click at [637, 126] on div "5 6 7 8 9 10 11 12 13 14 15 16 17 18 19 20 21 22 while True : item = hero . fin…" at bounding box center [785, 156] width 331 height 256
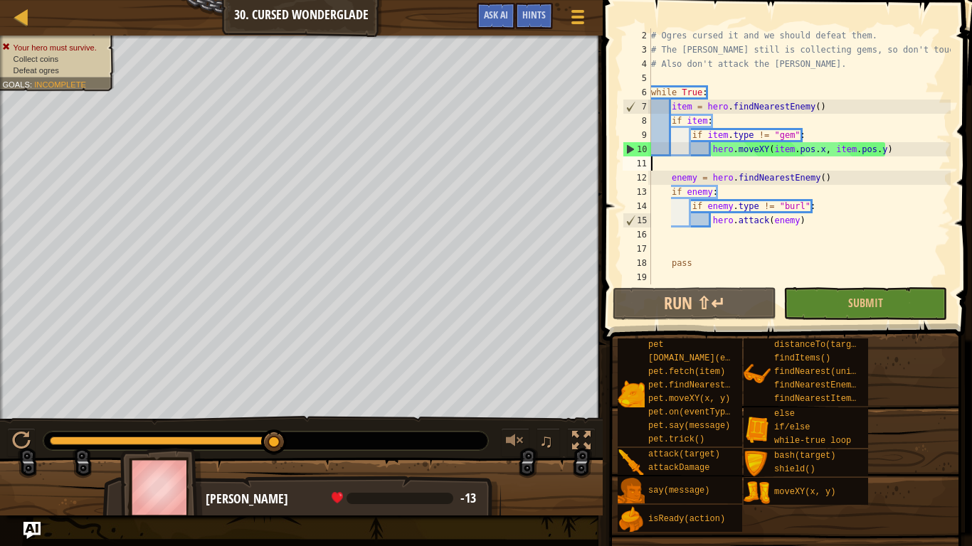
scroll to position [14, 0]
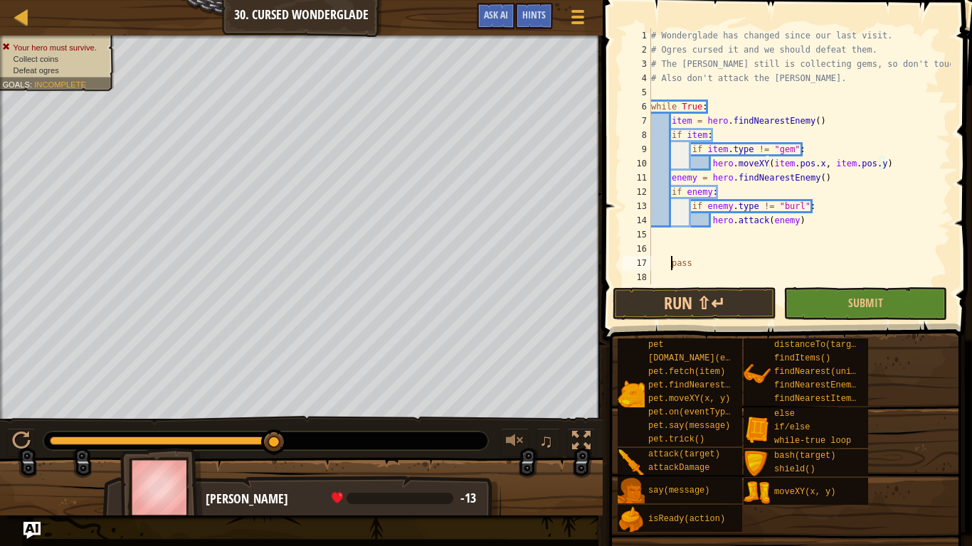
click at [672, 264] on div "# Wonderglade has changed since our last visit. # Ogres cursed it and we should…" at bounding box center [799, 170] width 302 height 285
click at [695, 303] on button "Run ⇧↵" at bounding box center [695, 303] width 164 height 33
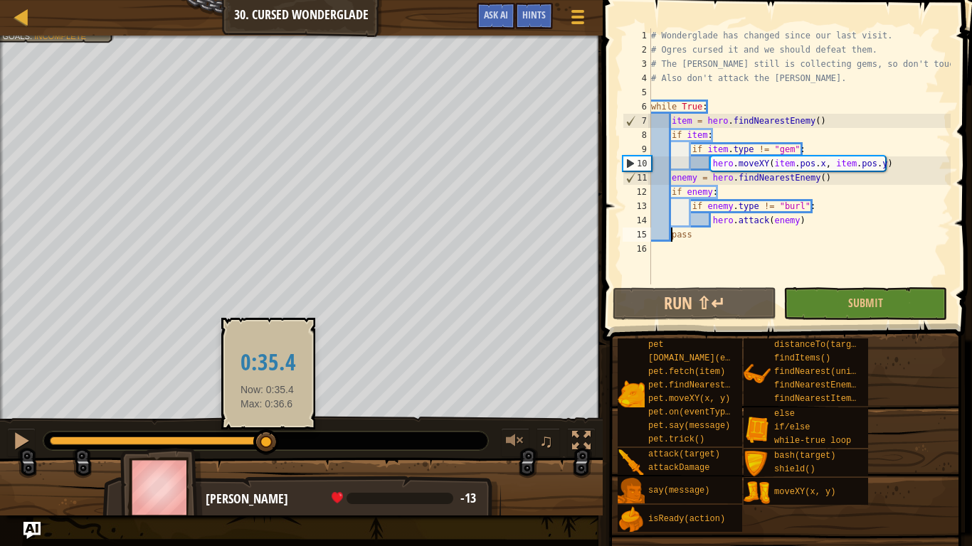
drag, startPoint x: 204, startPoint y: 438, endPoint x: 268, endPoint y: 440, distance: 63.4
click at [268, 440] on div at bounding box center [266, 443] width 26 height 26
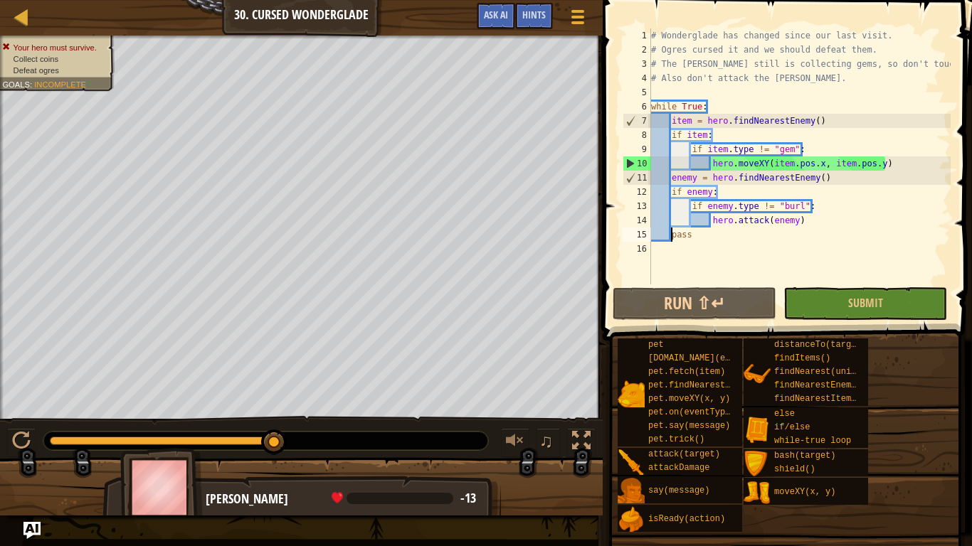
click at [707, 207] on div "# Wonderglade has changed since our last visit. # Ogres cursed it and we should…" at bounding box center [799, 170] width 302 height 285
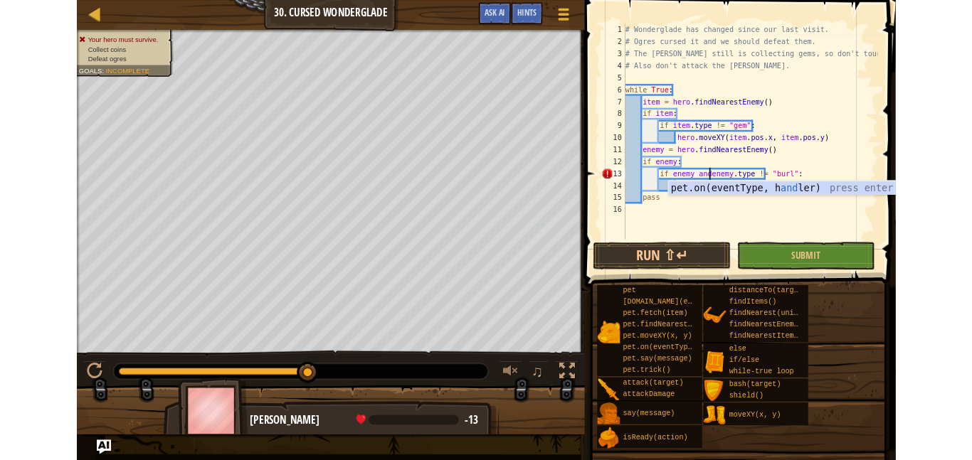
scroll to position [6, 15]
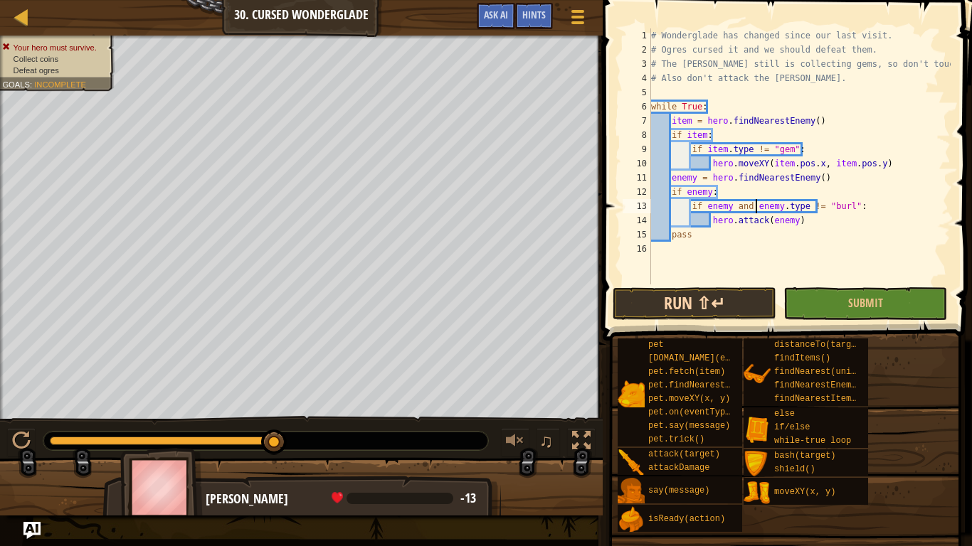
type textarea "if enemy and enemy.type != "burl":"
click at [729, 294] on button "Run ⇧↵" at bounding box center [695, 303] width 164 height 33
